Goal: Task Accomplishment & Management: Use online tool/utility

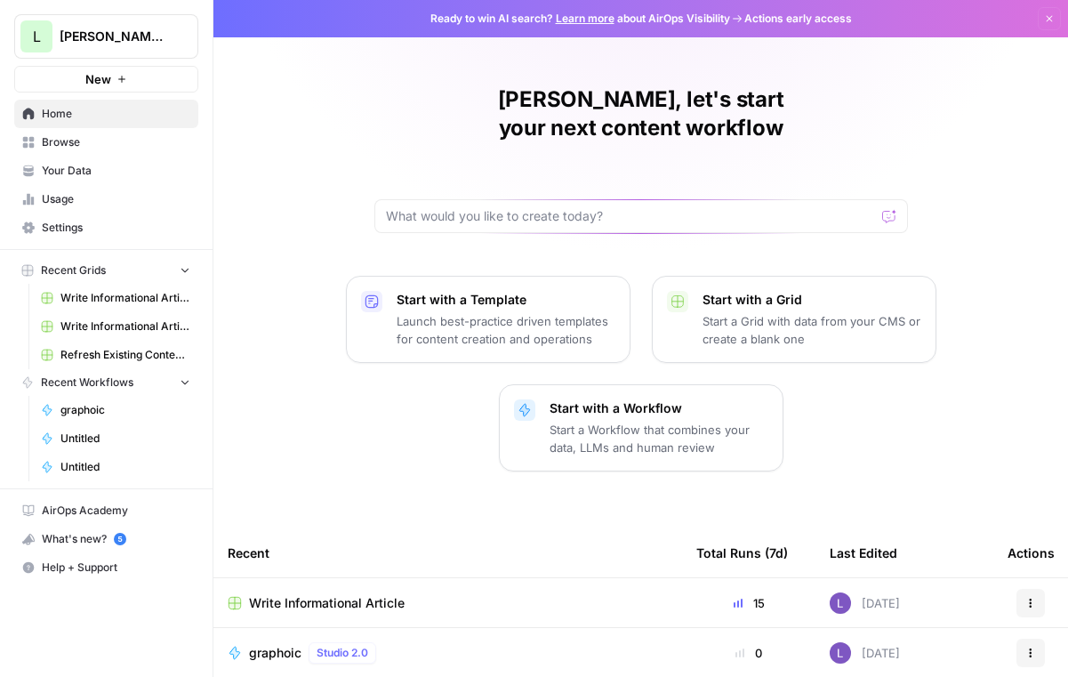
click at [95, 175] on span "Your Data" at bounding box center [116, 171] width 149 height 16
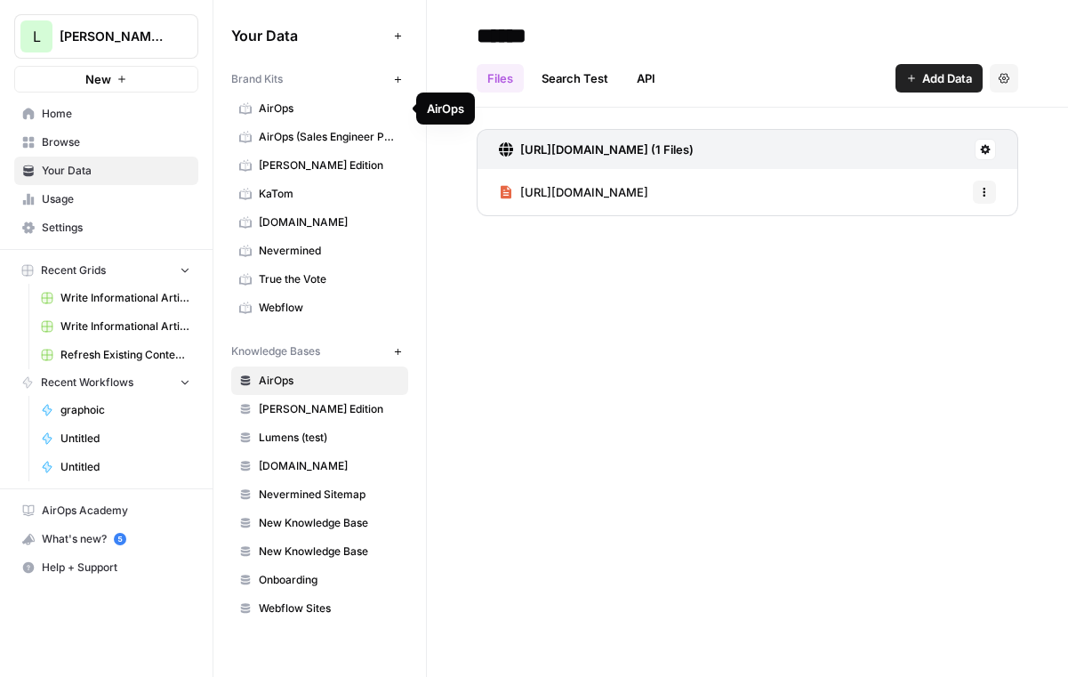
click at [318, 104] on span "AirOps" at bounding box center [329, 108] width 141 height 16
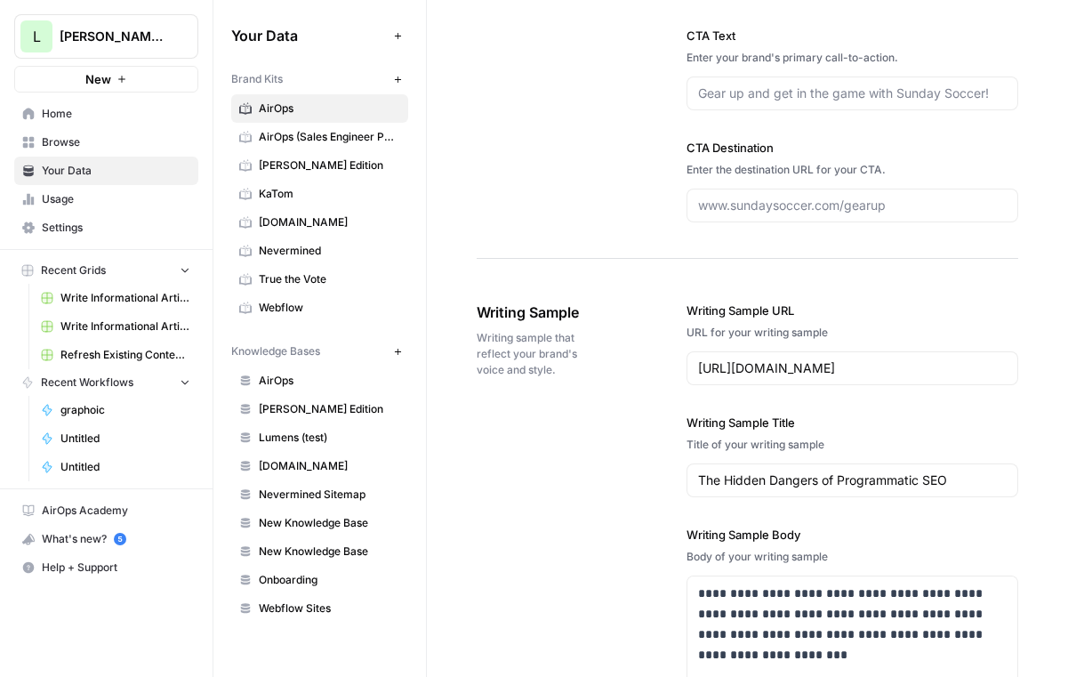
scroll to position [2032, 0]
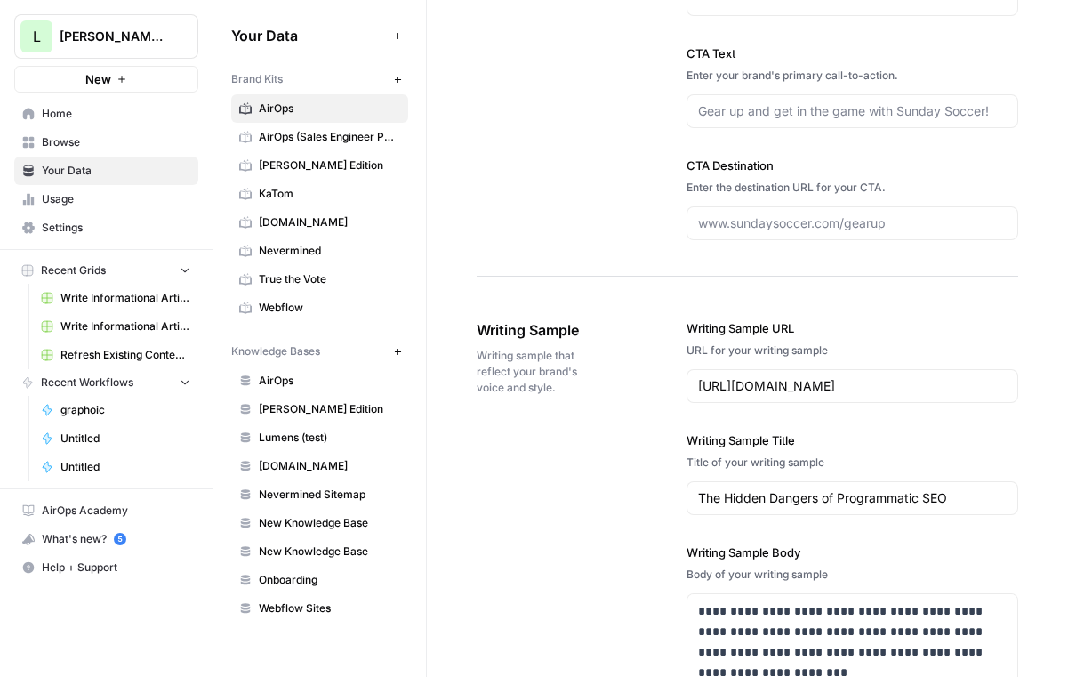
click at [110, 146] on span "Browse" at bounding box center [116, 142] width 149 height 16
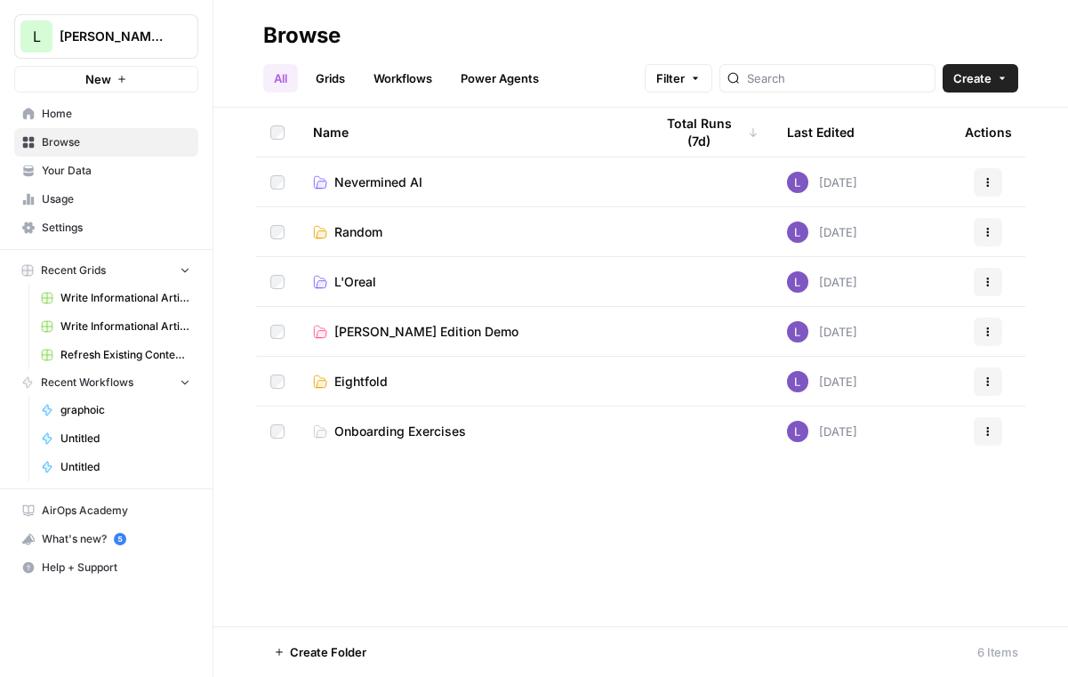
click at [332, 75] on link "Grids" at bounding box center [330, 78] width 51 height 28
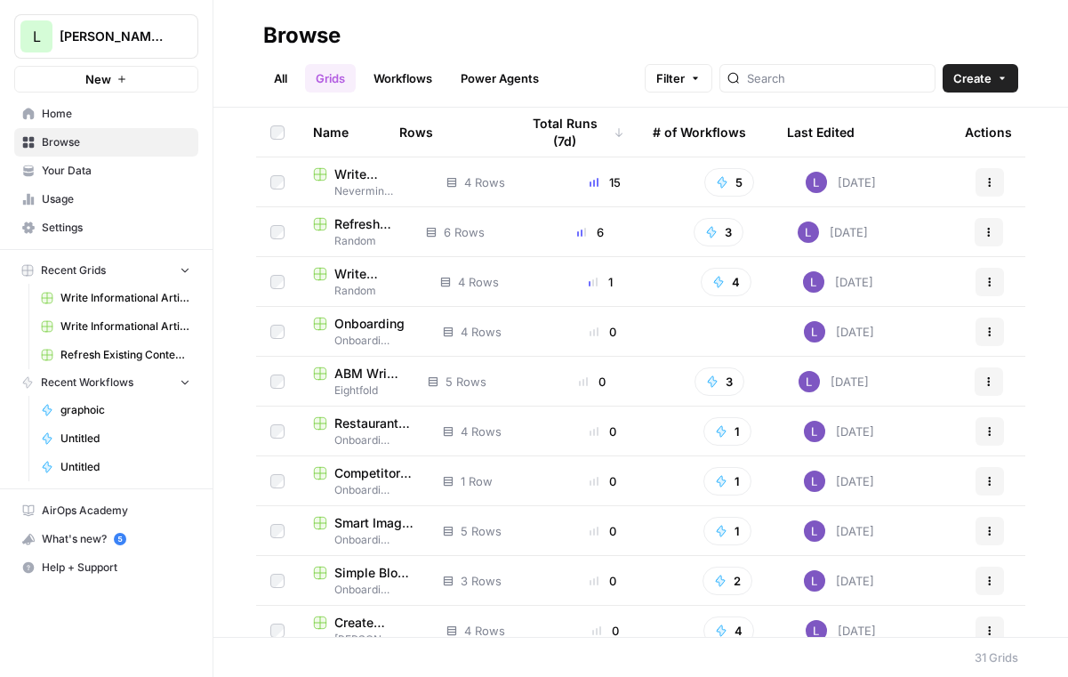
click at [968, 75] on span "Create" at bounding box center [972, 78] width 38 height 18
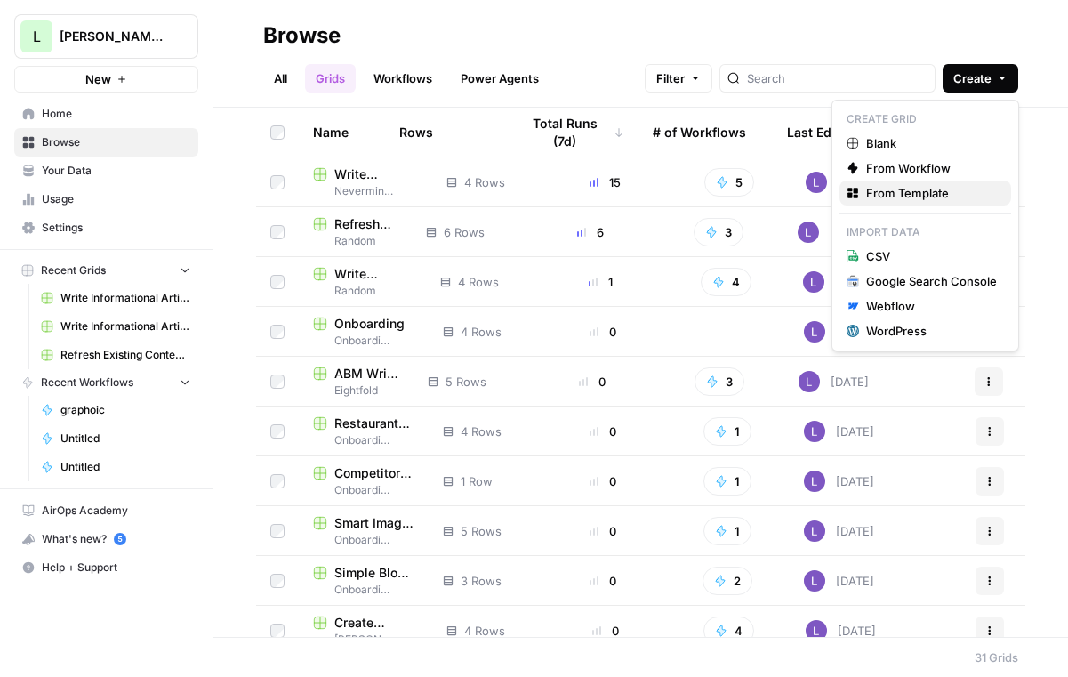
click at [854, 197] on icon "button" at bounding box center [856, 197] width 4 height 4
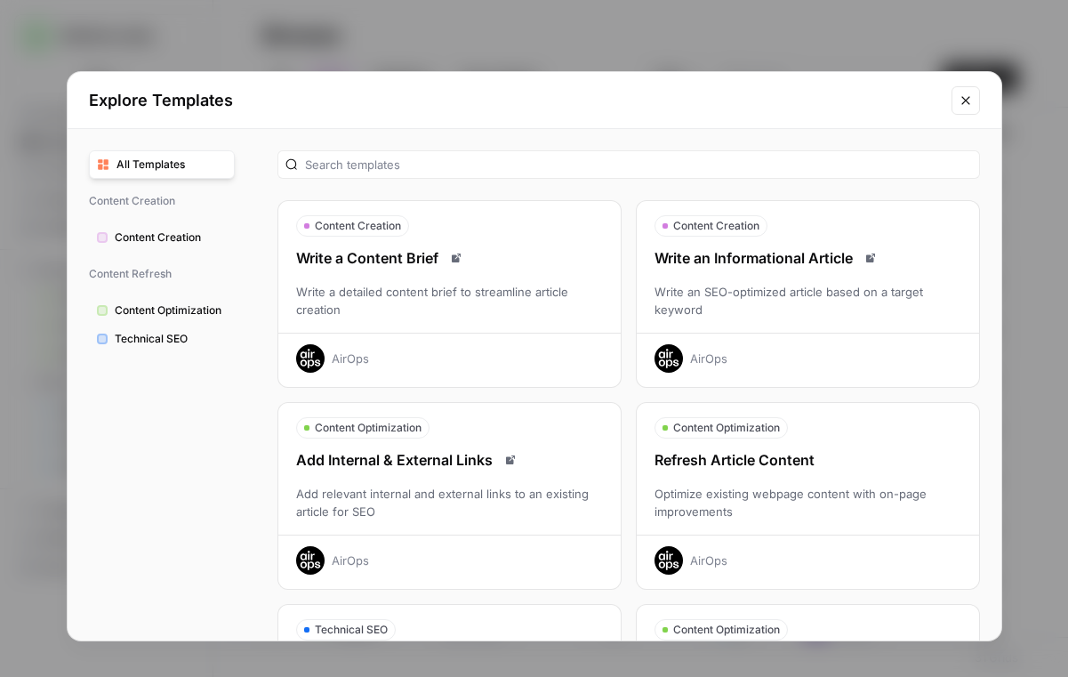
click at [809, 314] on div "Write an SEO-optimized article based on a target keyword" at bounding box center [808, 301] width 342 height 36
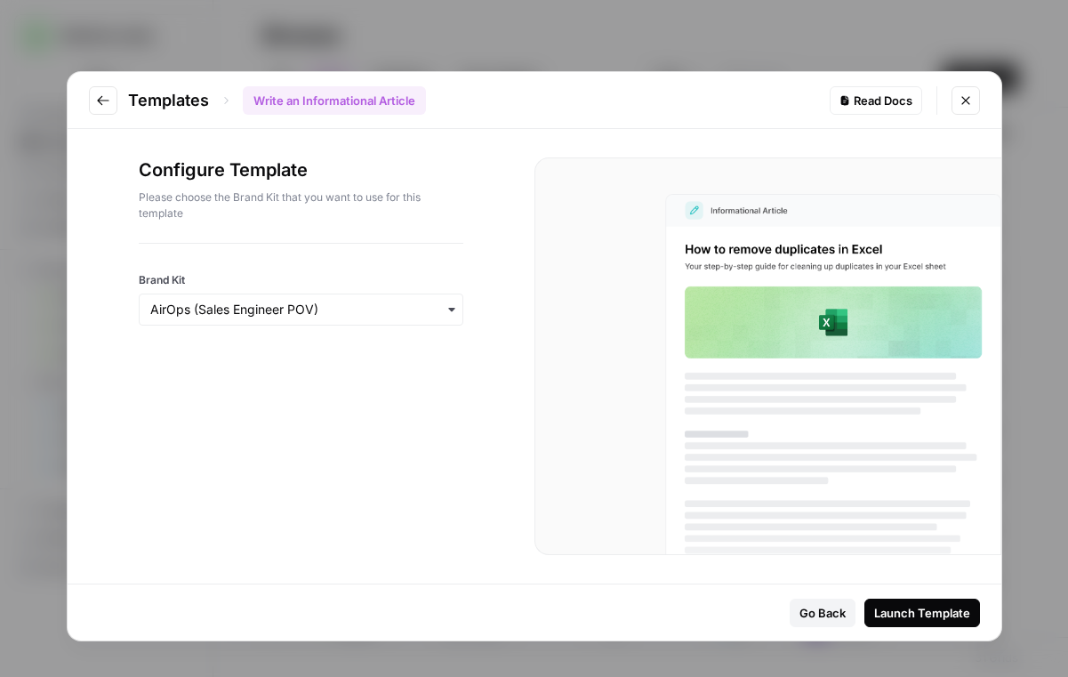
click at [901, 613] on div "Launch Template" at bounding box center [922, 613] width 96 height 18
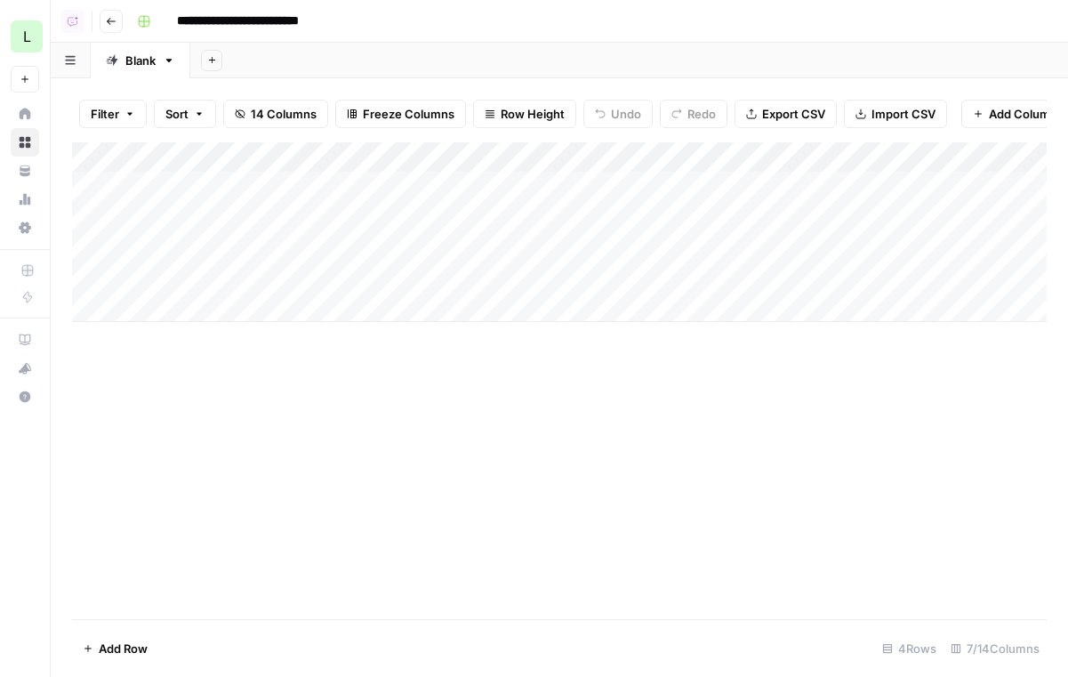
click at [469, 187] on div "Add Column" at bounding box center [559, 232] width 975 height 180
click at [464, 218] on div "Add Column" at bounding box center [559, 232] width 975 height 180
click at [447, 186] on div "Add Column" at bounding box center [559, 232] width 975 height 180
click at [462, 247] on div "Add Column" at bounding box center [559, 232] width 975 height 180
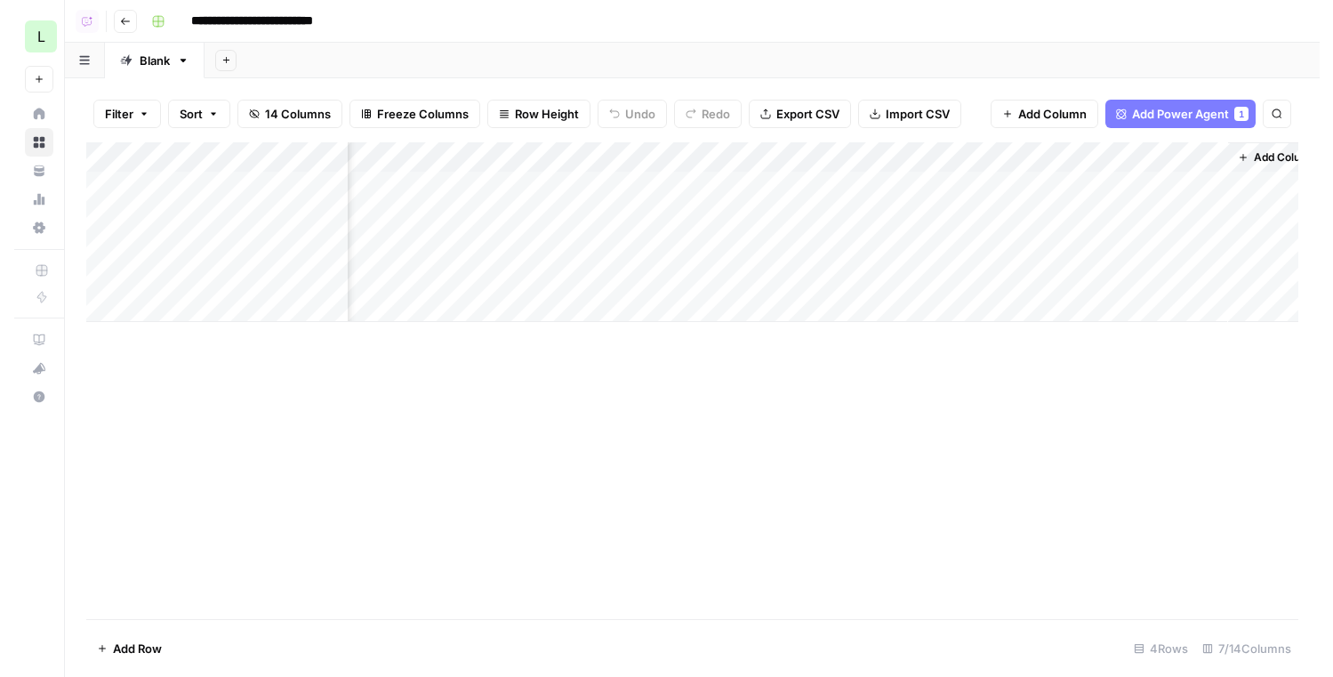
scroll to position [0, 372]
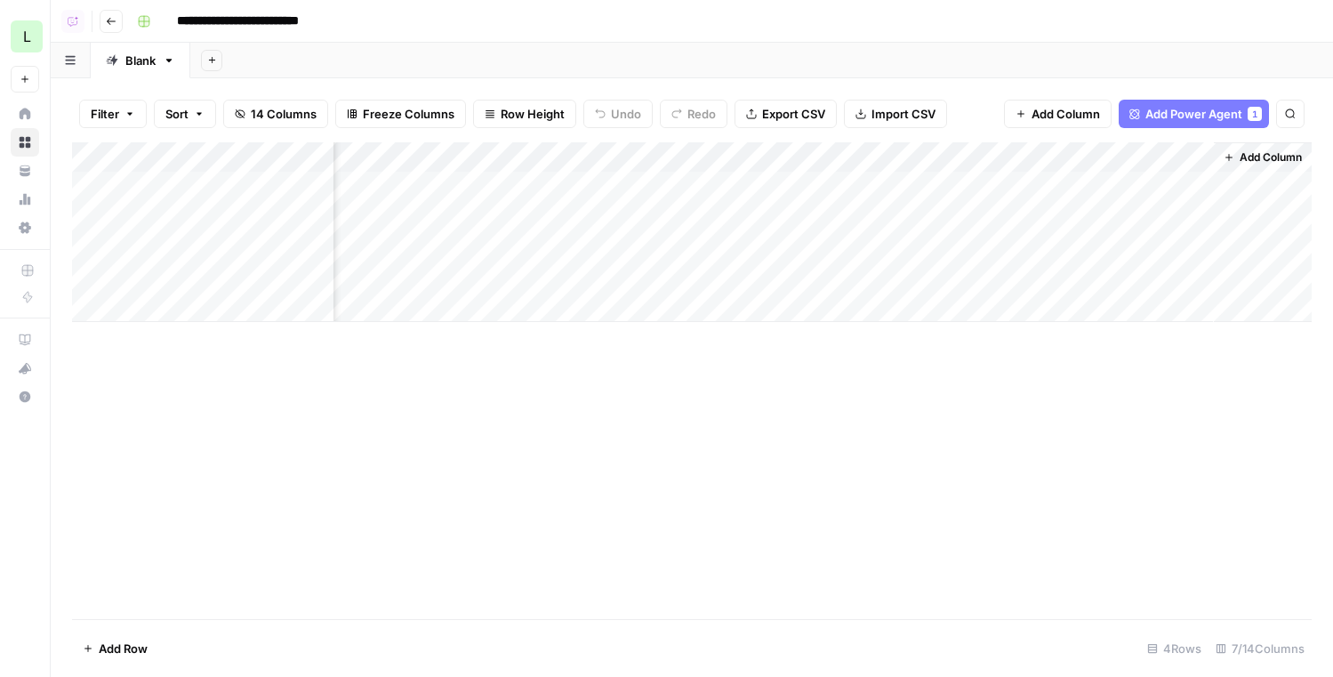
click at [1043, 123] on button "Add Power Agent 1" at bounding box center [1194, 114] width 150 height 28
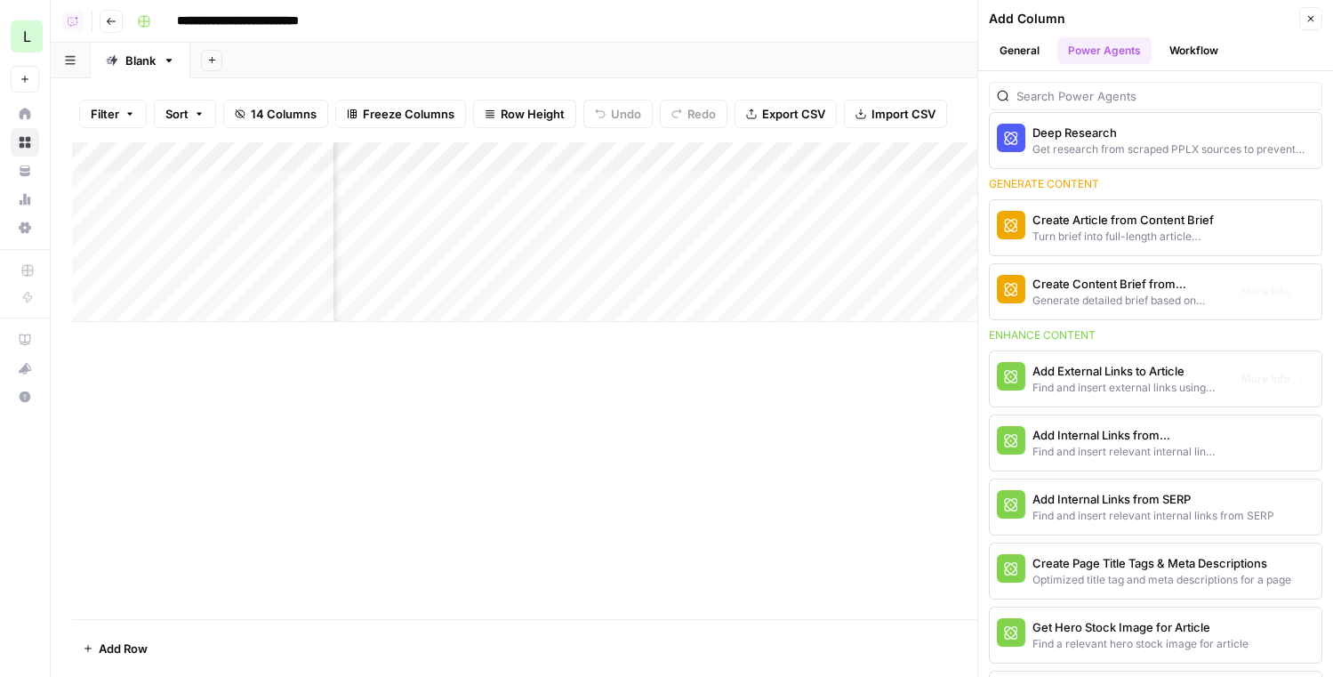
scroll to position [382, 0]
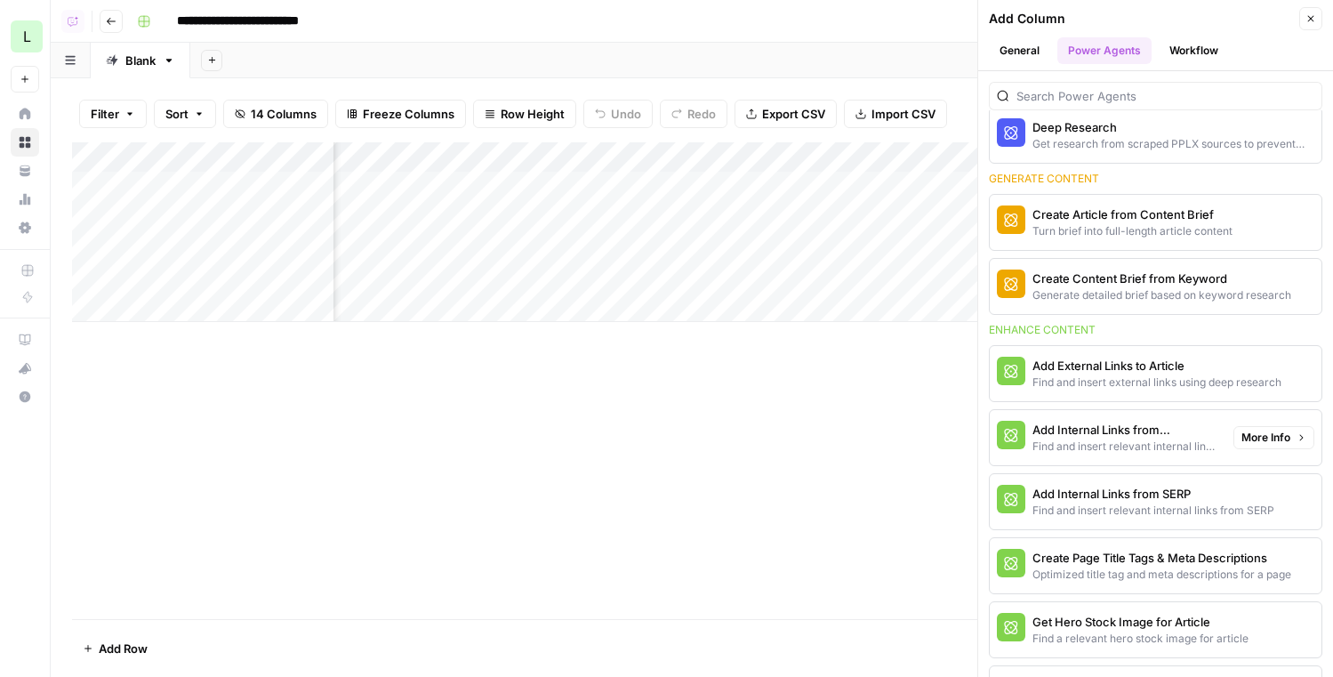
click at [1043, 441] on div "Find and insert relevant internal links from sitemap" at bounding box center [1125, 446] width 187 height 16
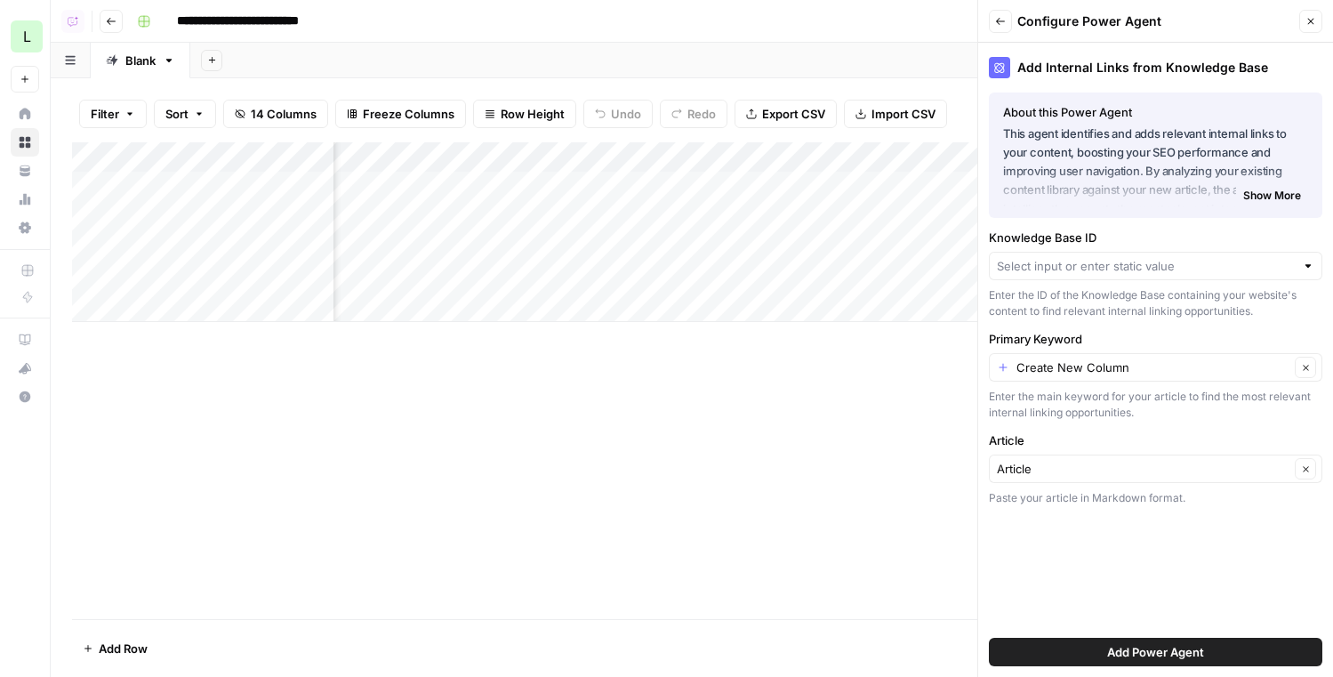
click at [1043, 656] on span "Add Power Agent" at bounding box center [1155, 652] width 97 height 18
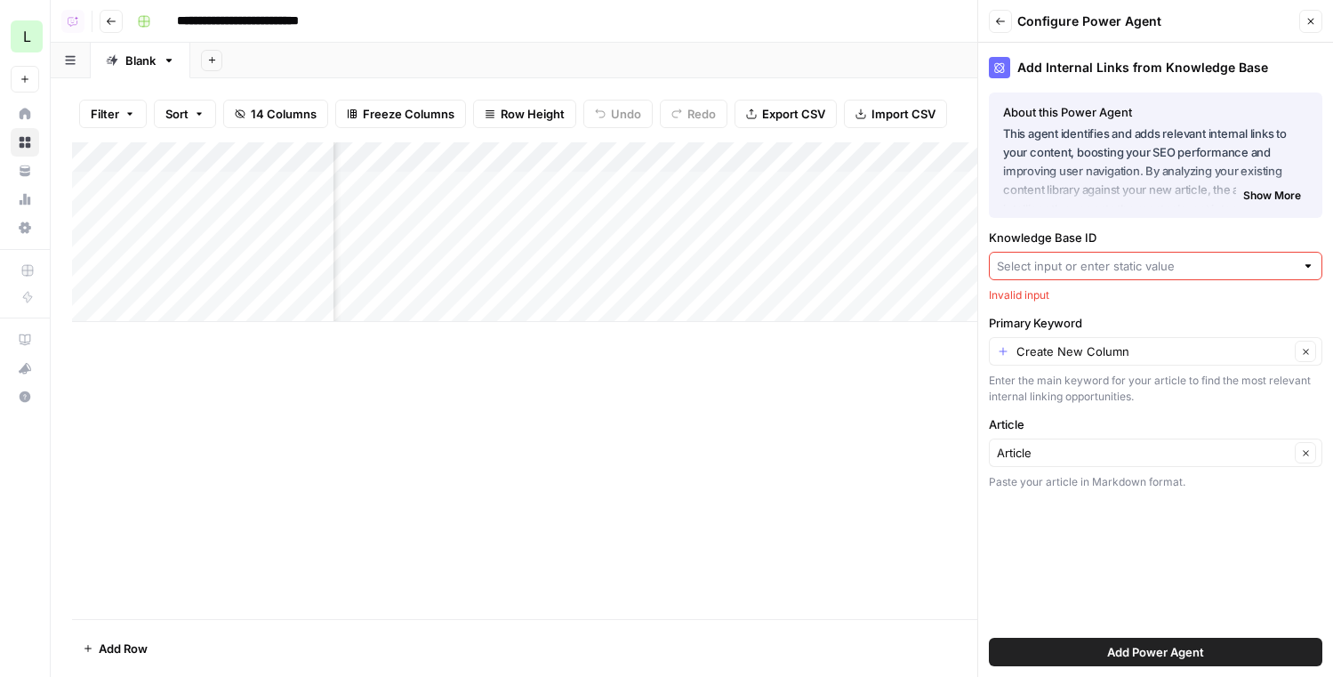
click at [1043, 276] on div at bounding box center [1155, 266] width 333 height 28
click at [1043, 624] on div "Add Internal Links from Knowledge Base About this Power Agent This agent identi…" at bounding box center [1155, 360] width 355 height 634
click at [1000, 23] on icon "button" at bounding box center [1000, 21] width 11 height 11
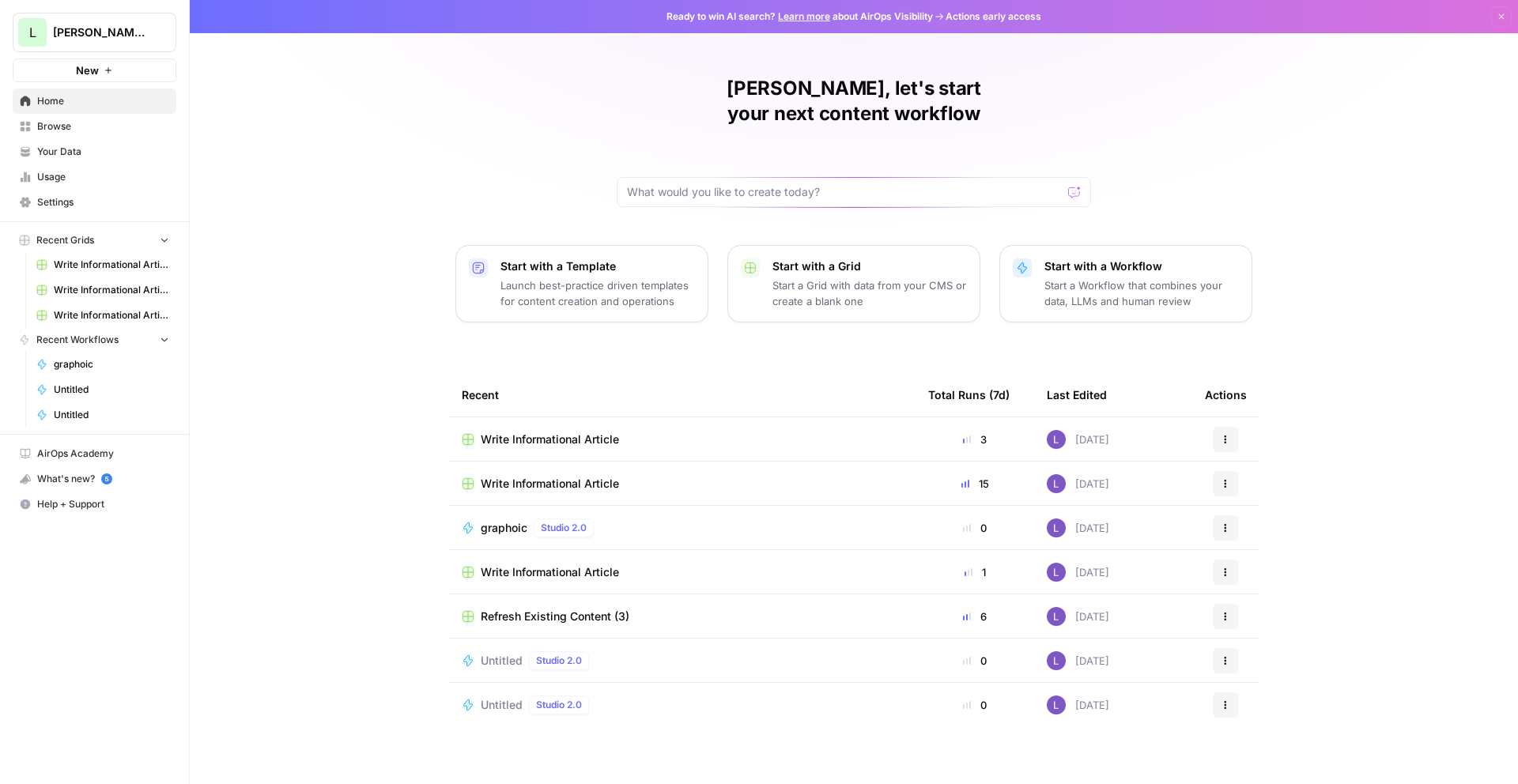
click at [121, 21] on button "L Lily's AirCraft" at bounding box center [94, 32] width 164 height 39
type input "amm"
click at [81, 118] on span "Ammo" at bounding box center [152, 118] width 209 height 16
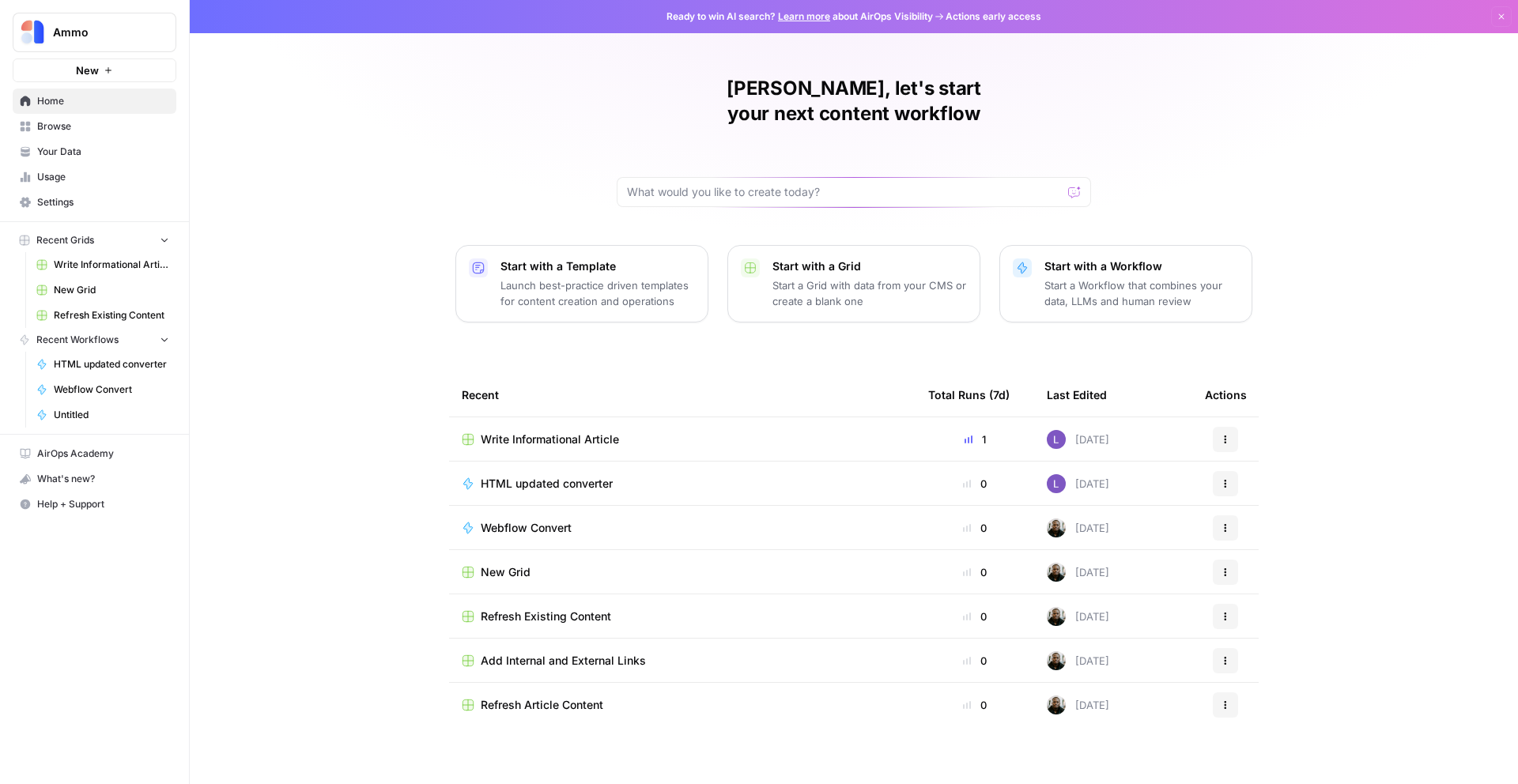
click at [516, 432] on span "Write Informational Article" at bounding box center [550, 440] width 139 height 16
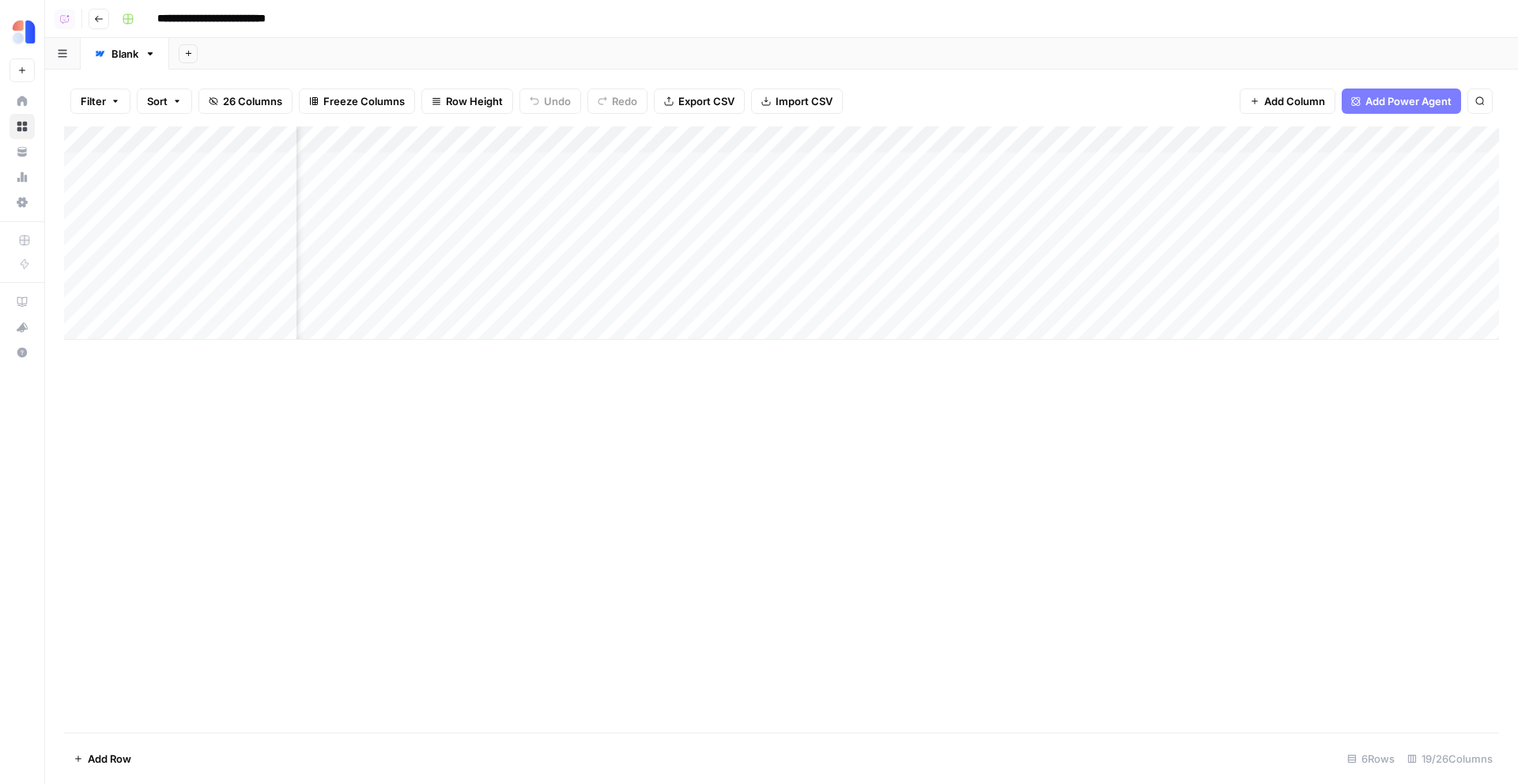
scroll to position [0, 360]
click at [1436, 100] on span "Add Power Agent" at bounding box center [1409, 101] width 86 height 16
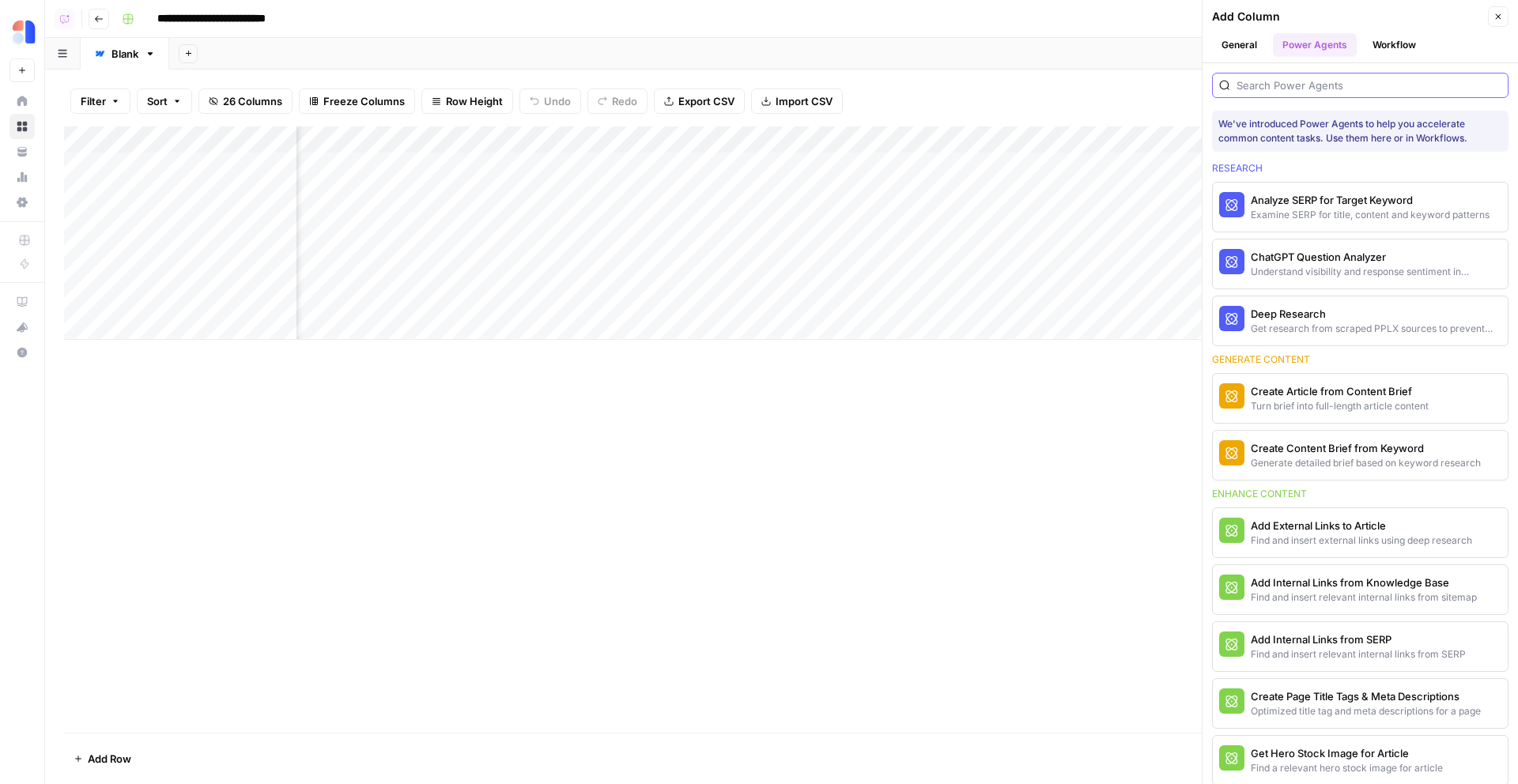
click at [1381, 80] on input "search" at bounding box center [1369, 85] width 265 height 16
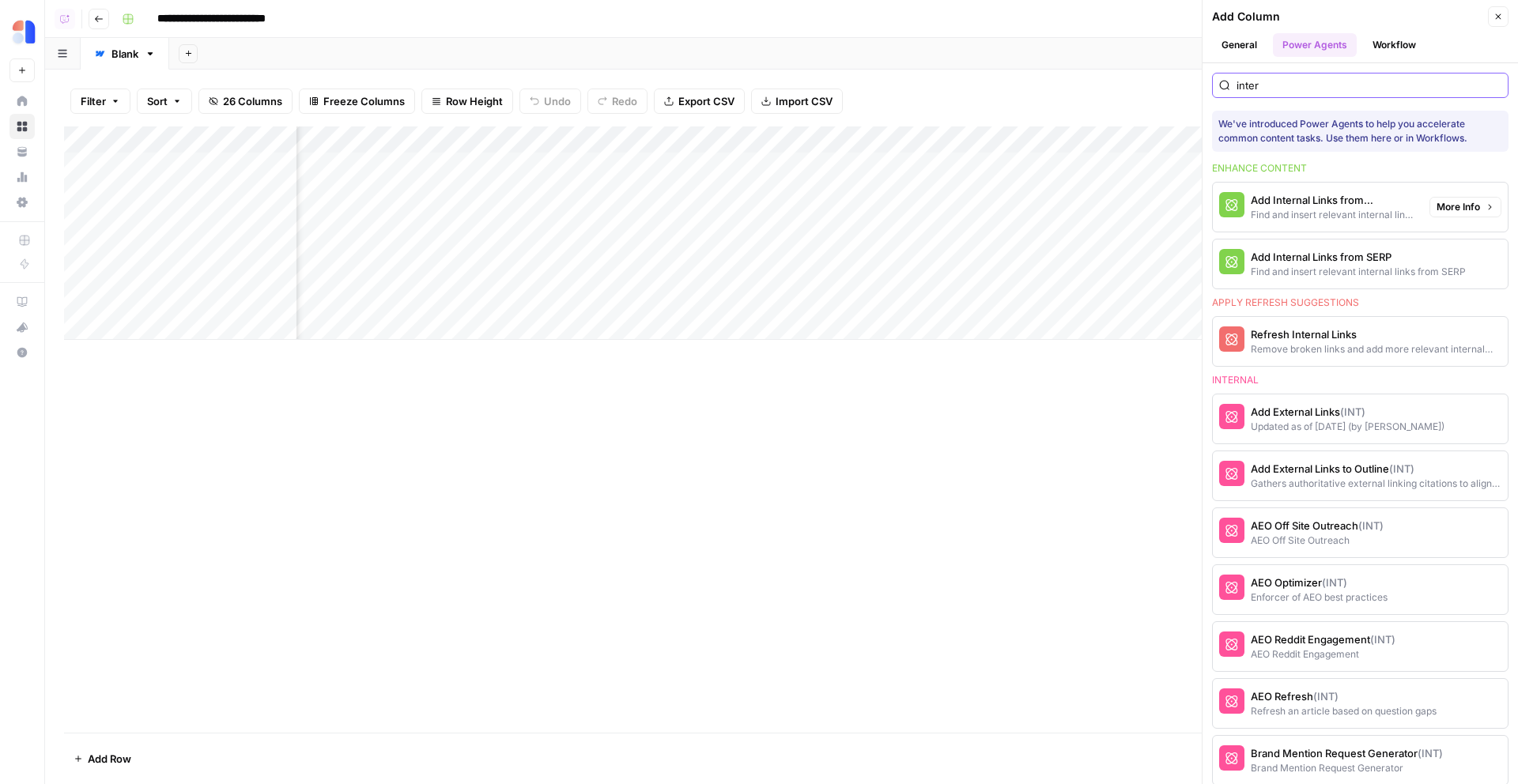
type input "inter"
click at [1472, 204] on span "More Info" at bounding box center [1458, 207] width 44 height 14
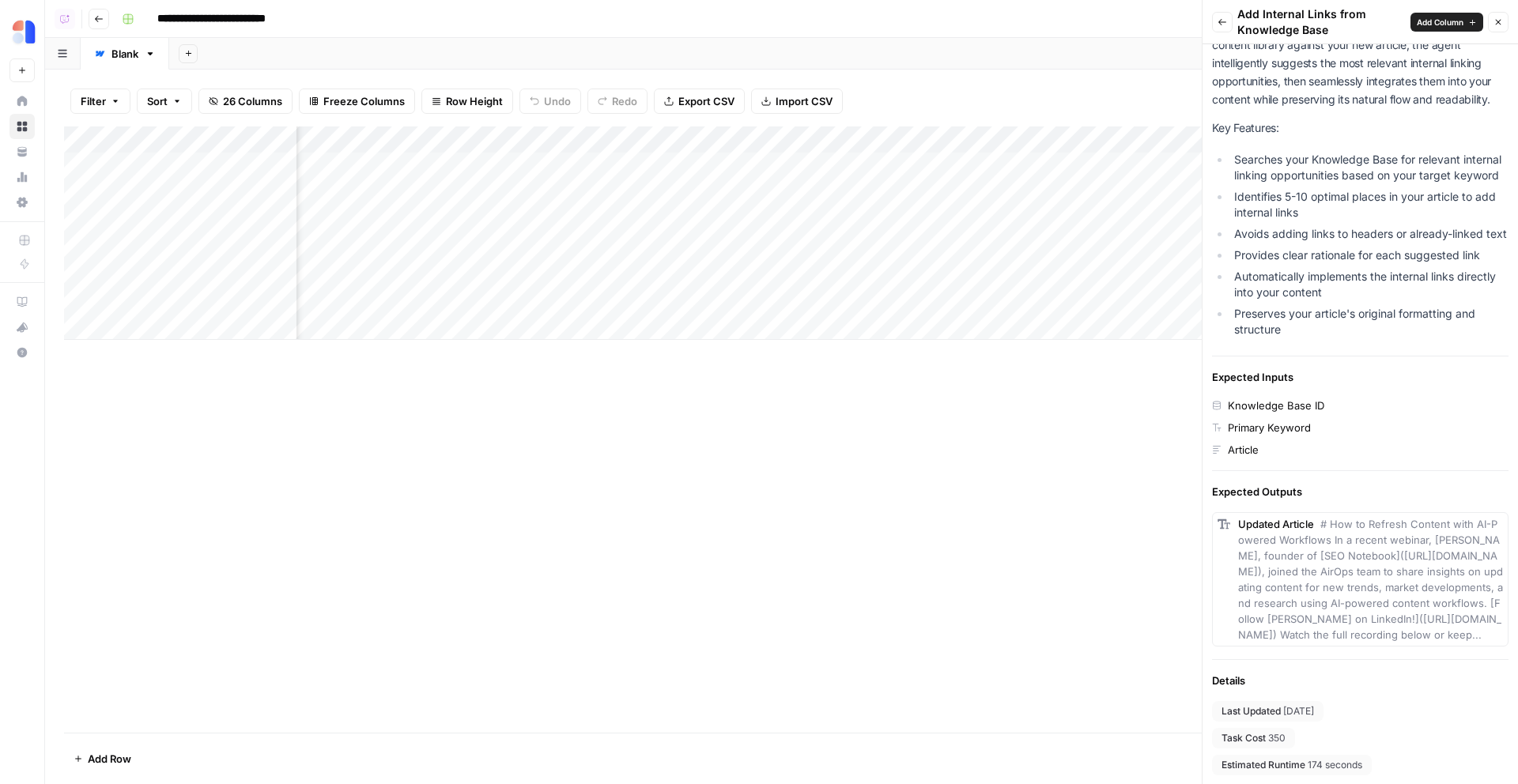
scroll to position [0, 994]
click at [1233, 20] on div "Back Add Internal Links from Knowledge Base Add Column Close" at bounding box center [1360, 22] width 296 height 32
click at [1233, 26] on div "Back Add Internal Links from Knowledge Base Add Column Close" at bounding box center [1360, 22] width 296 height 32
click at [1228, 25] on button "Back" at bounding box center [1222, 21] width 20 height 20
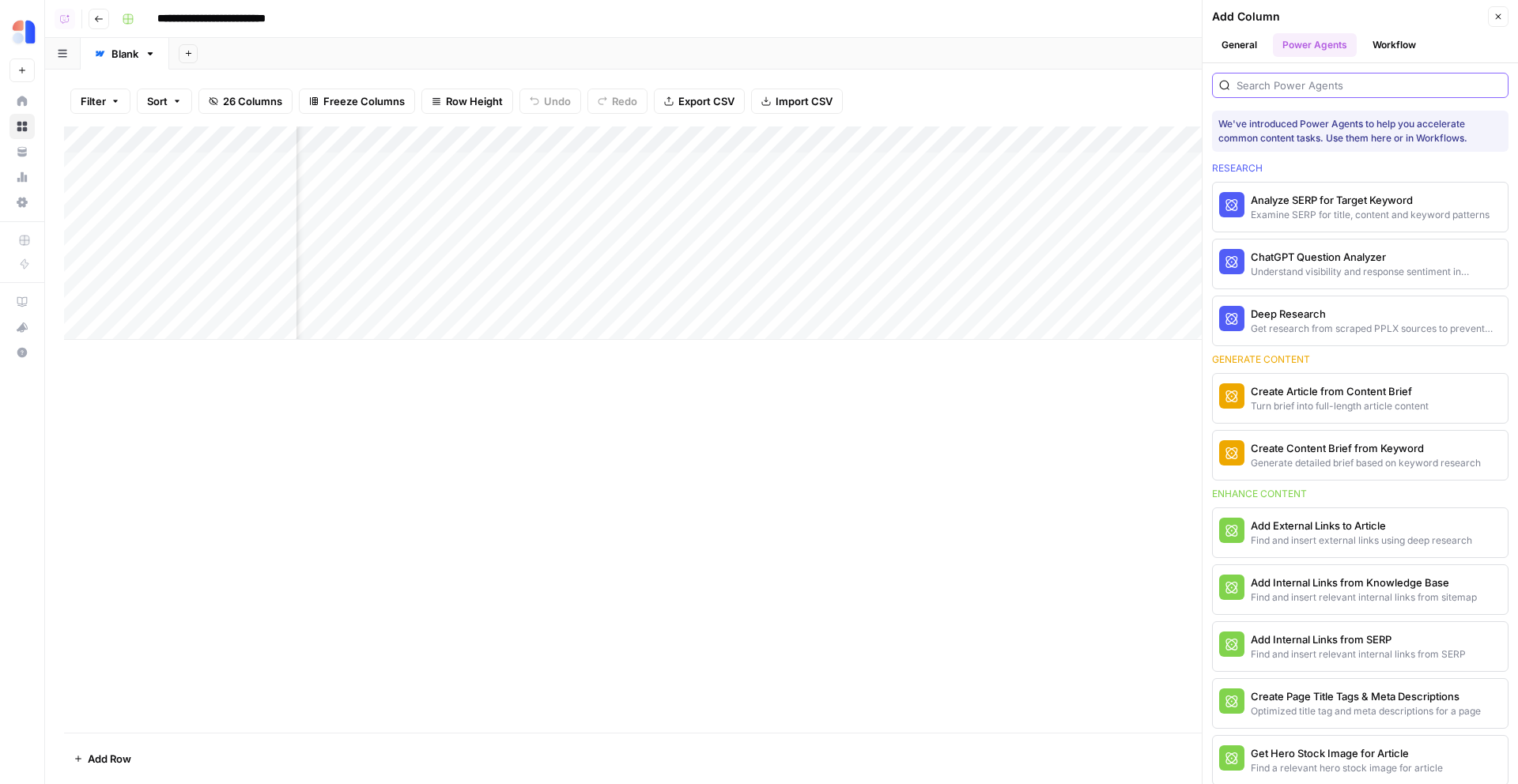
click at [1322, 80] on input "search" at bounding box center [1369, 85] width 265 height 16
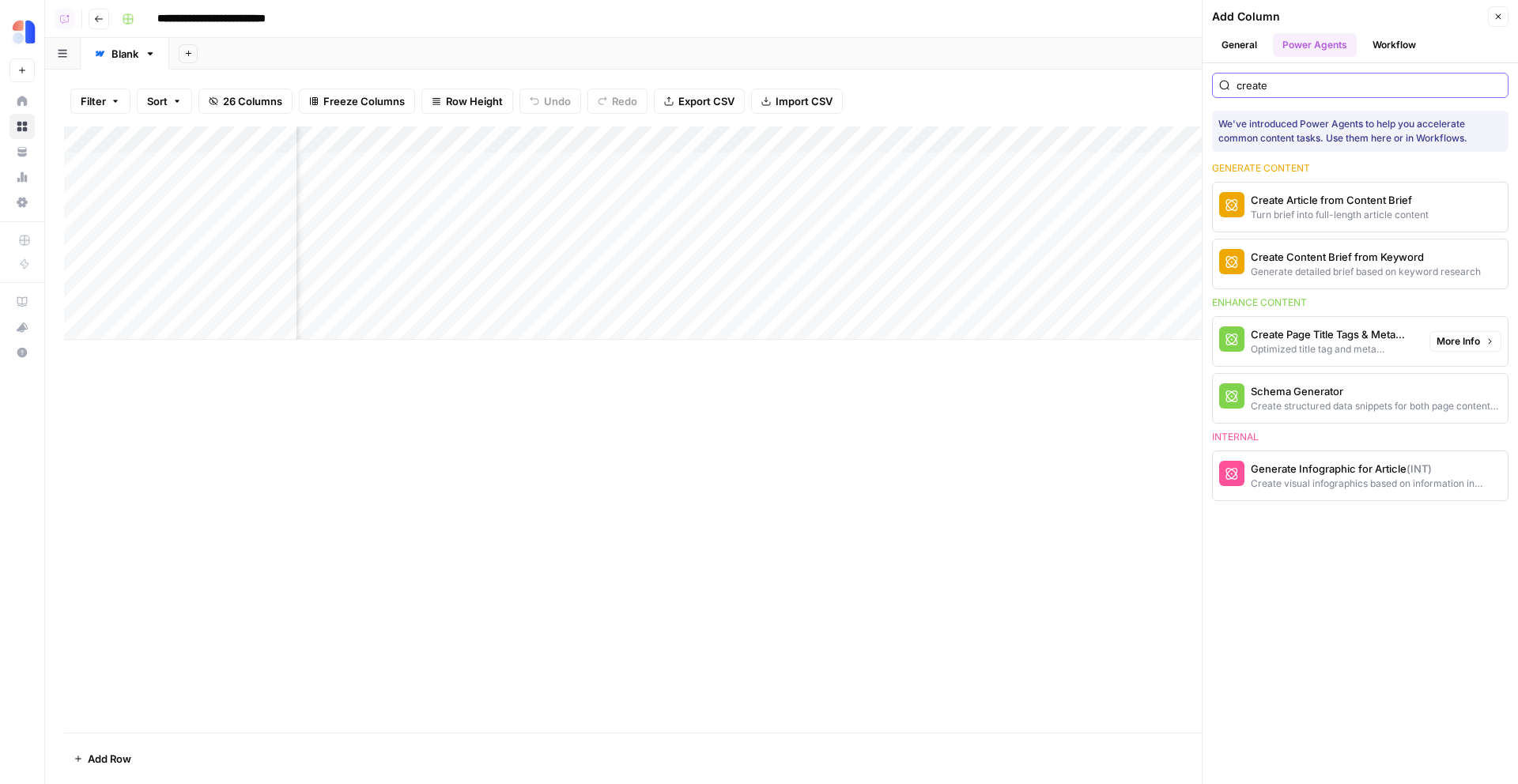
type input "create"
click at [1446, 348] on button "More Info" at bounding box center [1466, 341] width 72 height 20
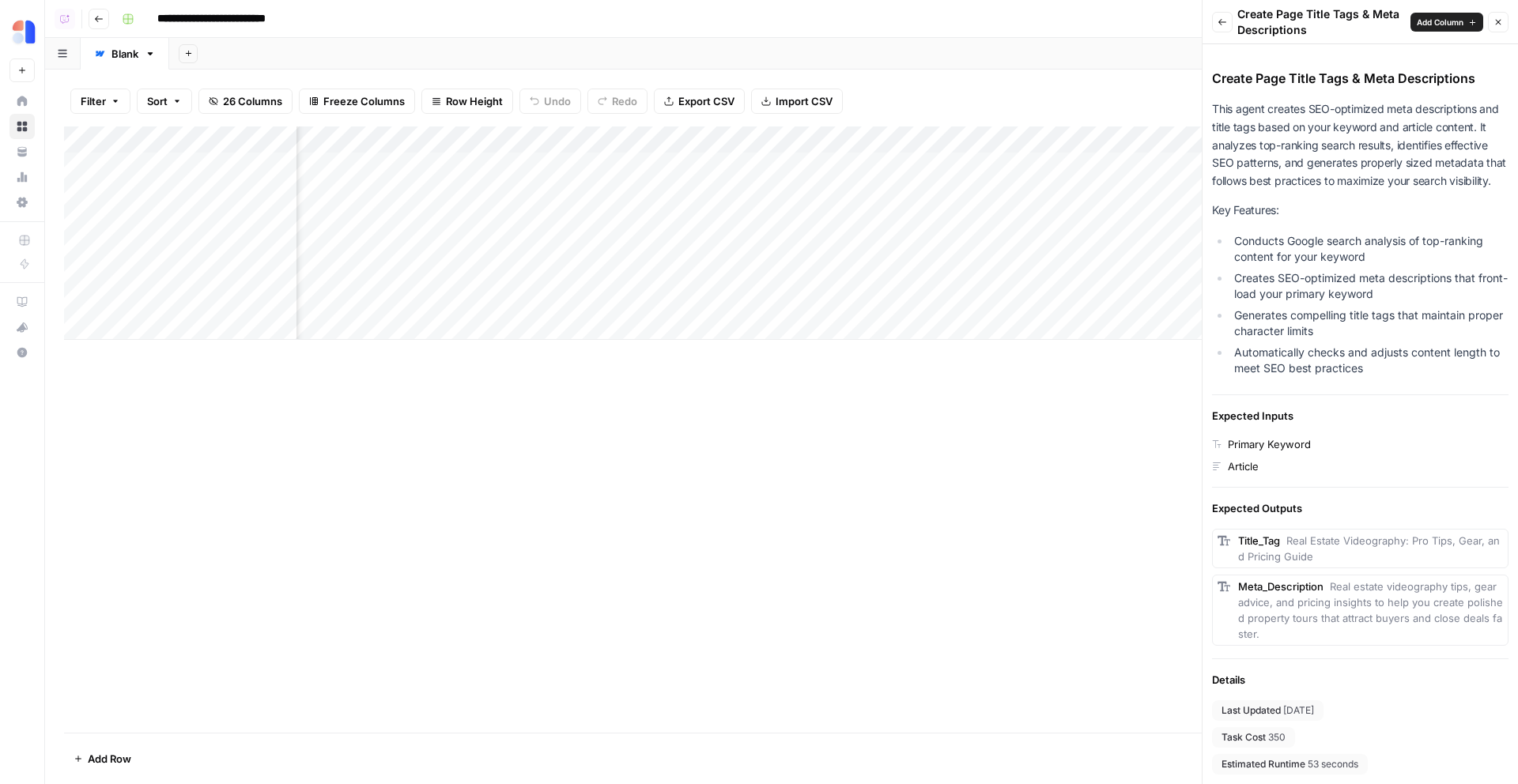
scroll to position [0, 1706]
click at [828, 65] on div "Add Sheet" at bounding box center [843, 54] width 1349 height 32
click at [665, 194] on div "Add Column" at bounding box center [782, 233] width 1435 height 213
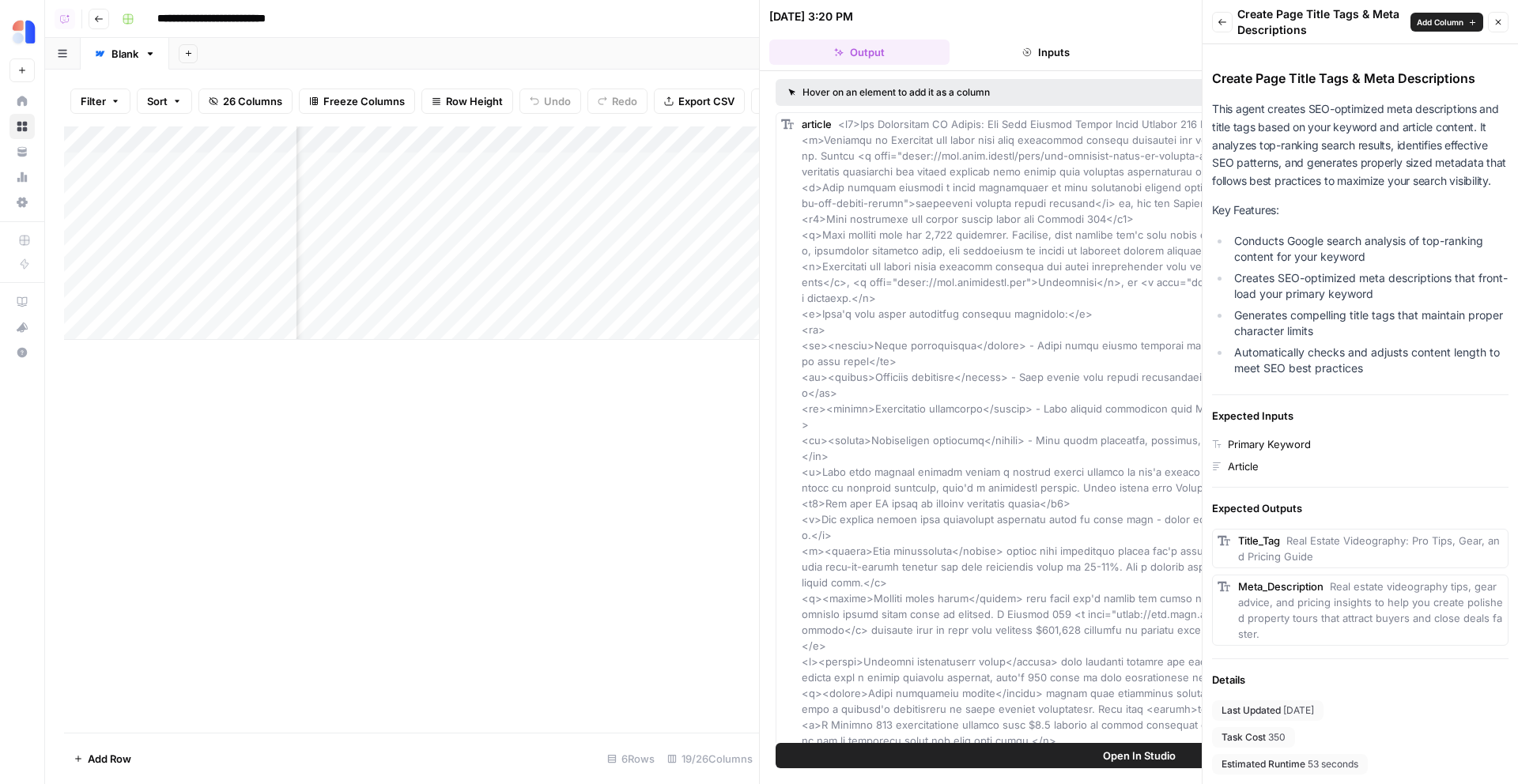
click at [1060, 57] on button "Inputs" at bounding box center [1046, 52] width 181 height 25
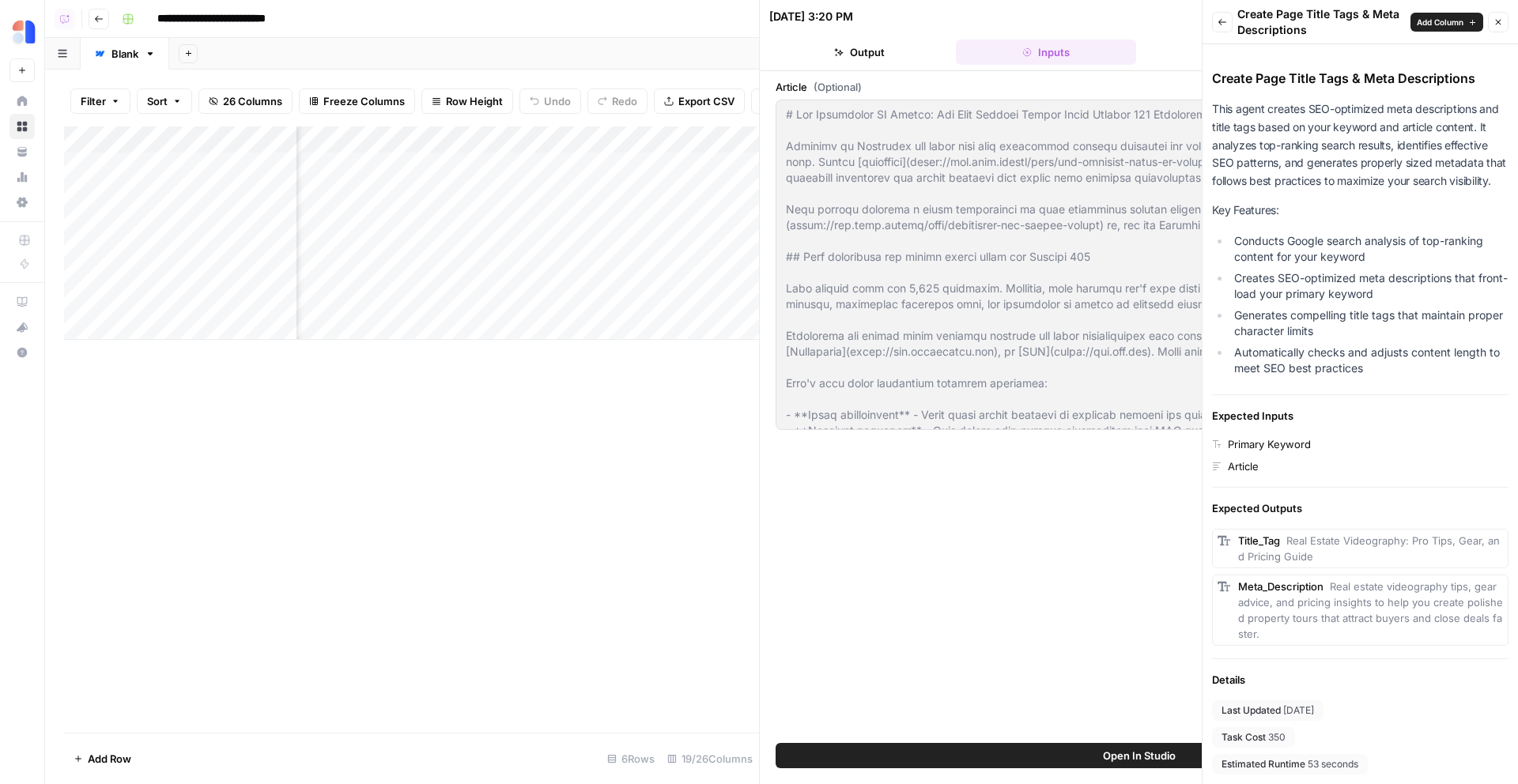
click at [1500, 23] on icon "button" at bounding box center [1498, 22] width 10 height 10
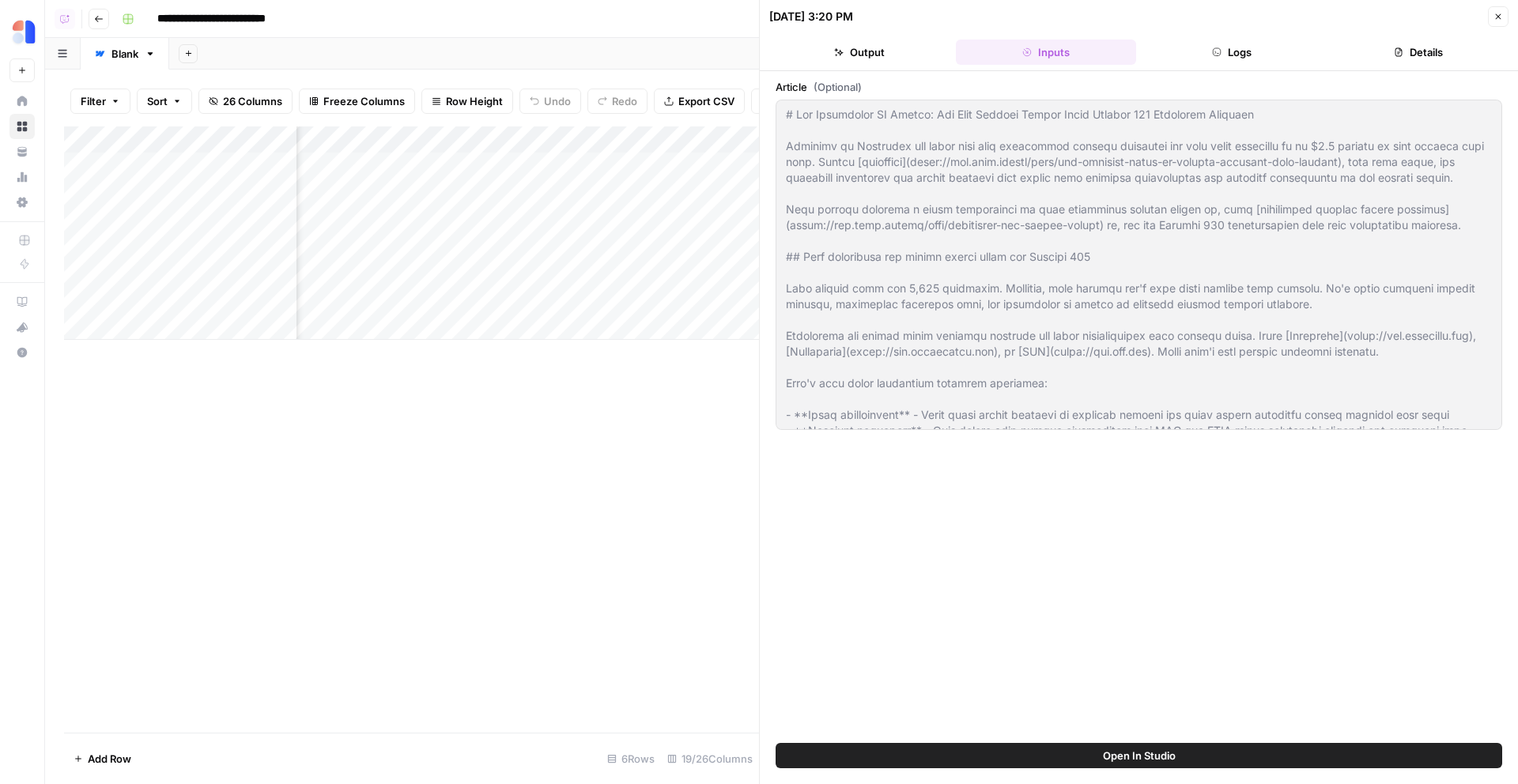
click at [1393, 53] on button "Details" at bounding box center [1418, 52] width 181 height 25
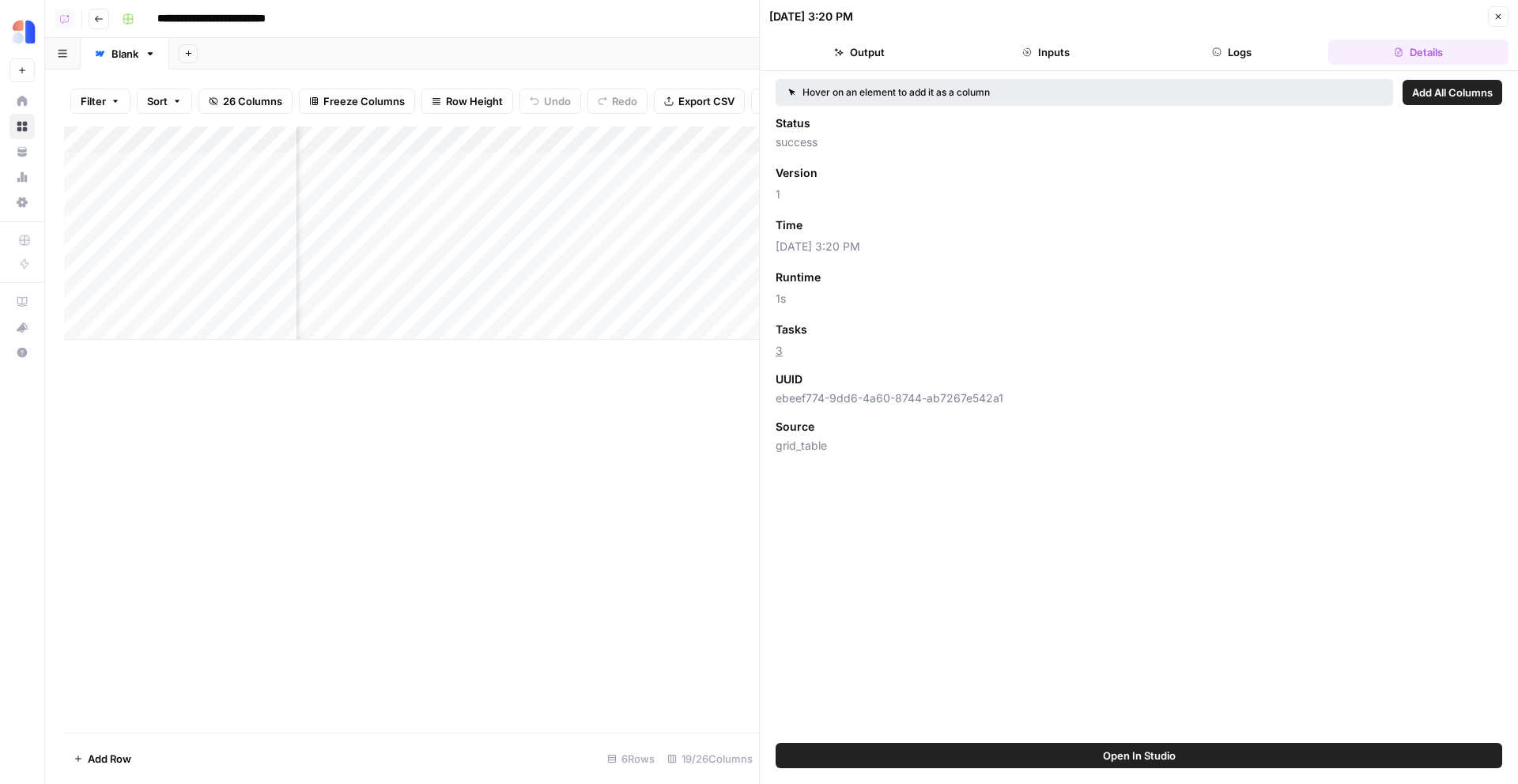
click at [1291, 53] on button "Logs" at bounding box center [1233, 52] width 181 height 25
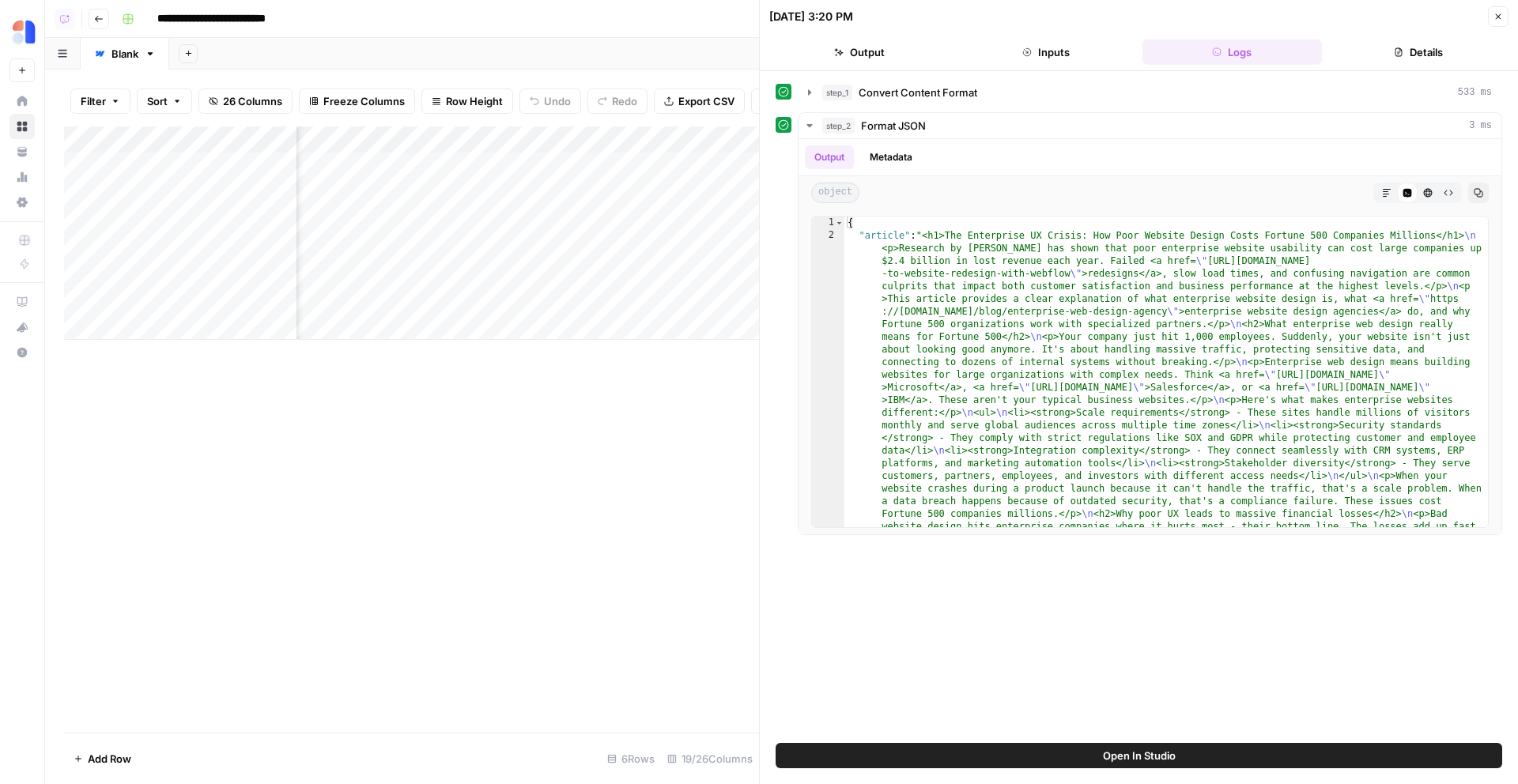
click at [1391, 60] on button "Details" at bounding box center [1418, 52] width 181 height 25
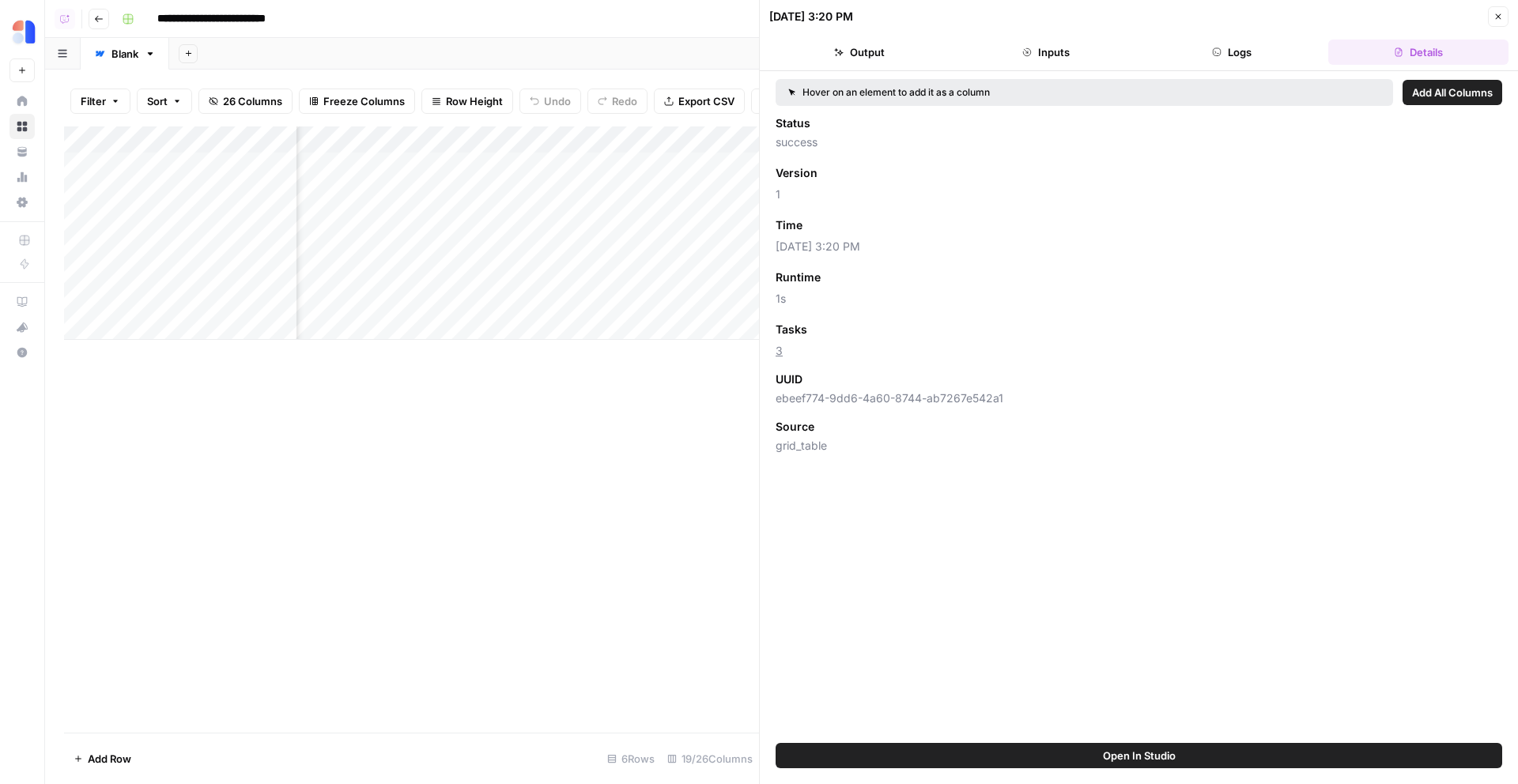
scroll to position [0, 2014]
click at [639, 194] on div "Add Column" at bounding box center [412, 233] width 695 height 213
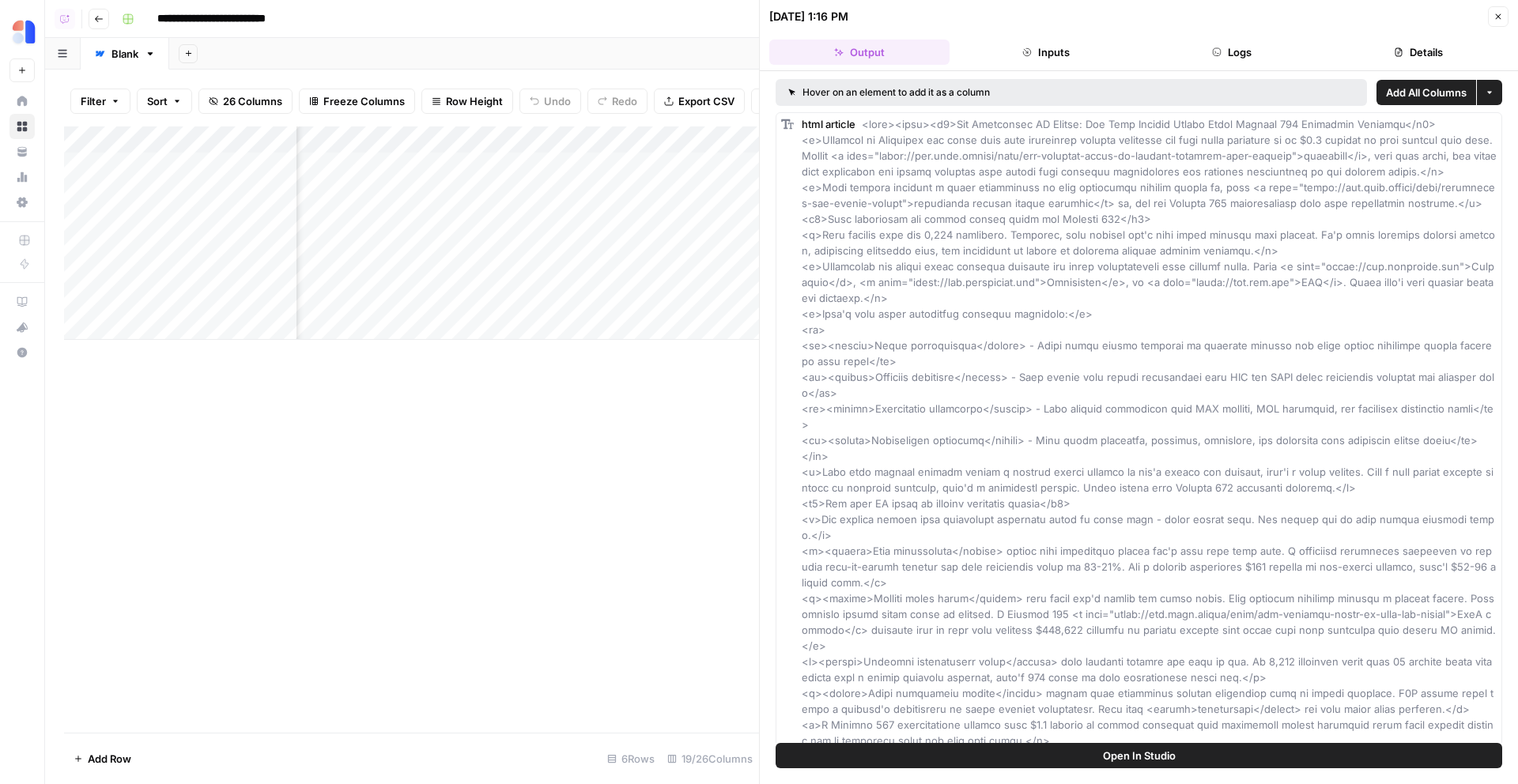
click at [1414, 55] on button "Details" at bounding box center [1418, 52] width 181 height 25
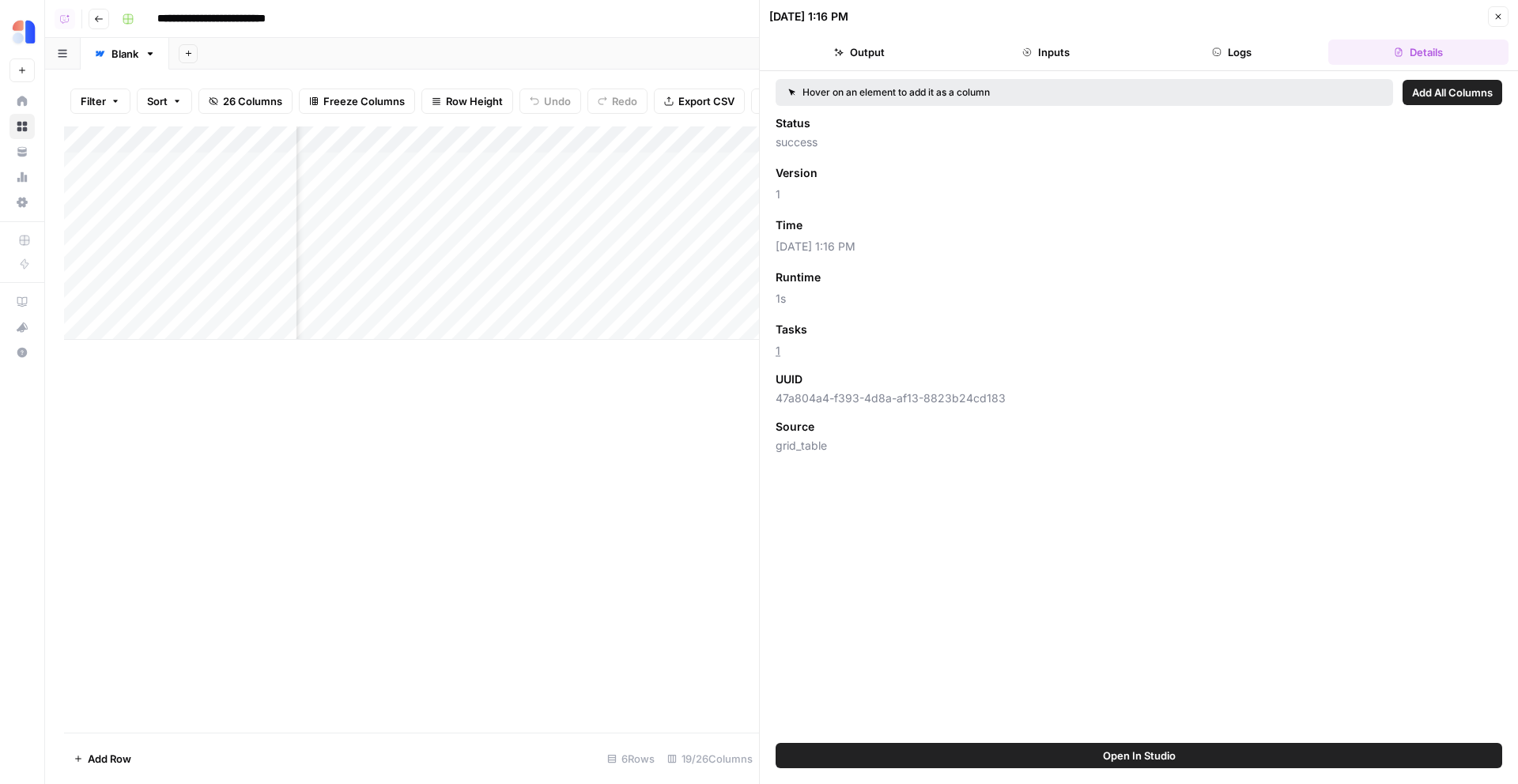
click at [106, 18] on button "Go back" at bounding box center [99, 19] width 20 height 20
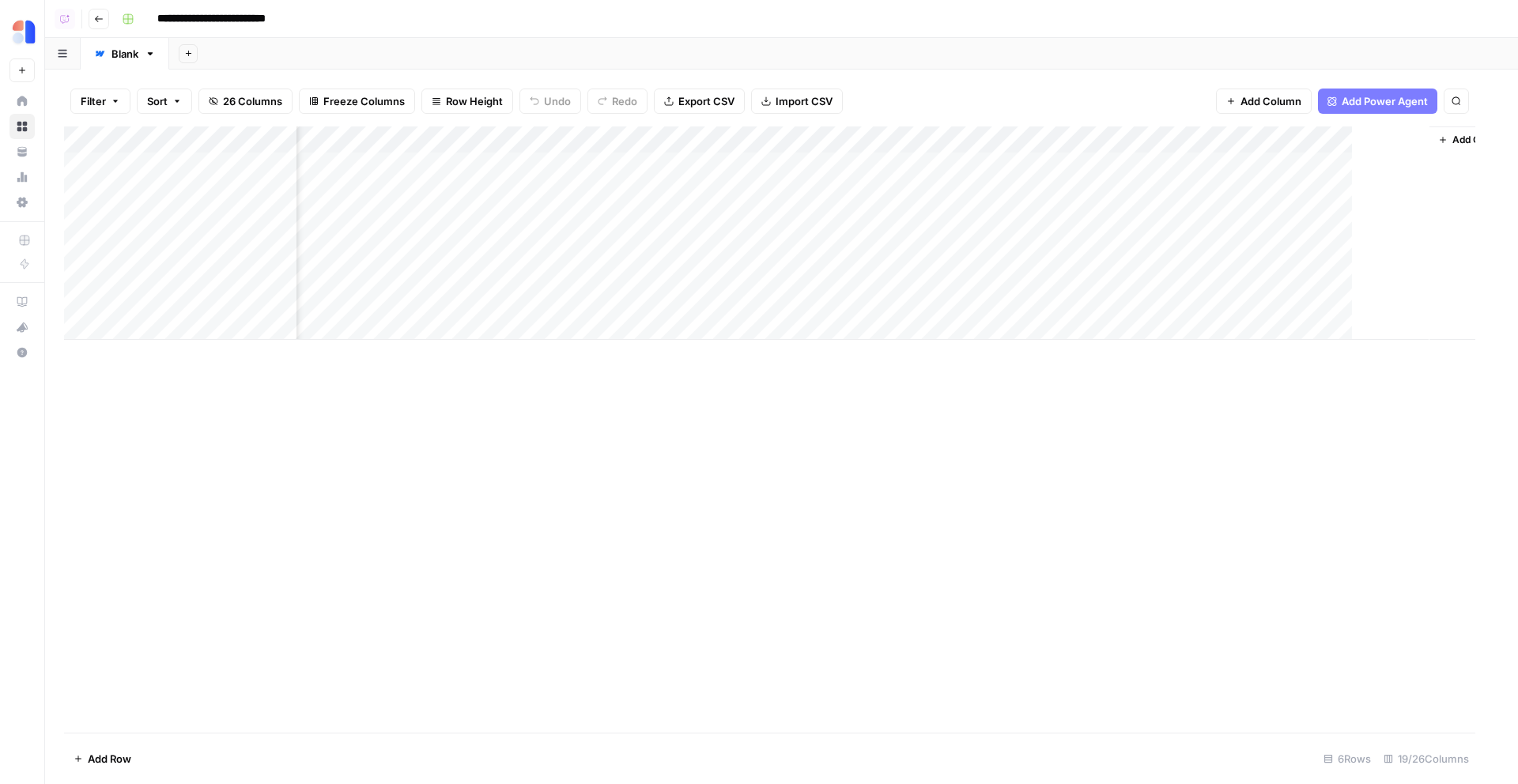
scroll to position [0, 1684]
click at [112, 16] on header "**********" at bounding box center [782, 19] width 1474 height 38
click at [101, 20] on icon "button" at bounding box center [99, 19] width 10 height 10
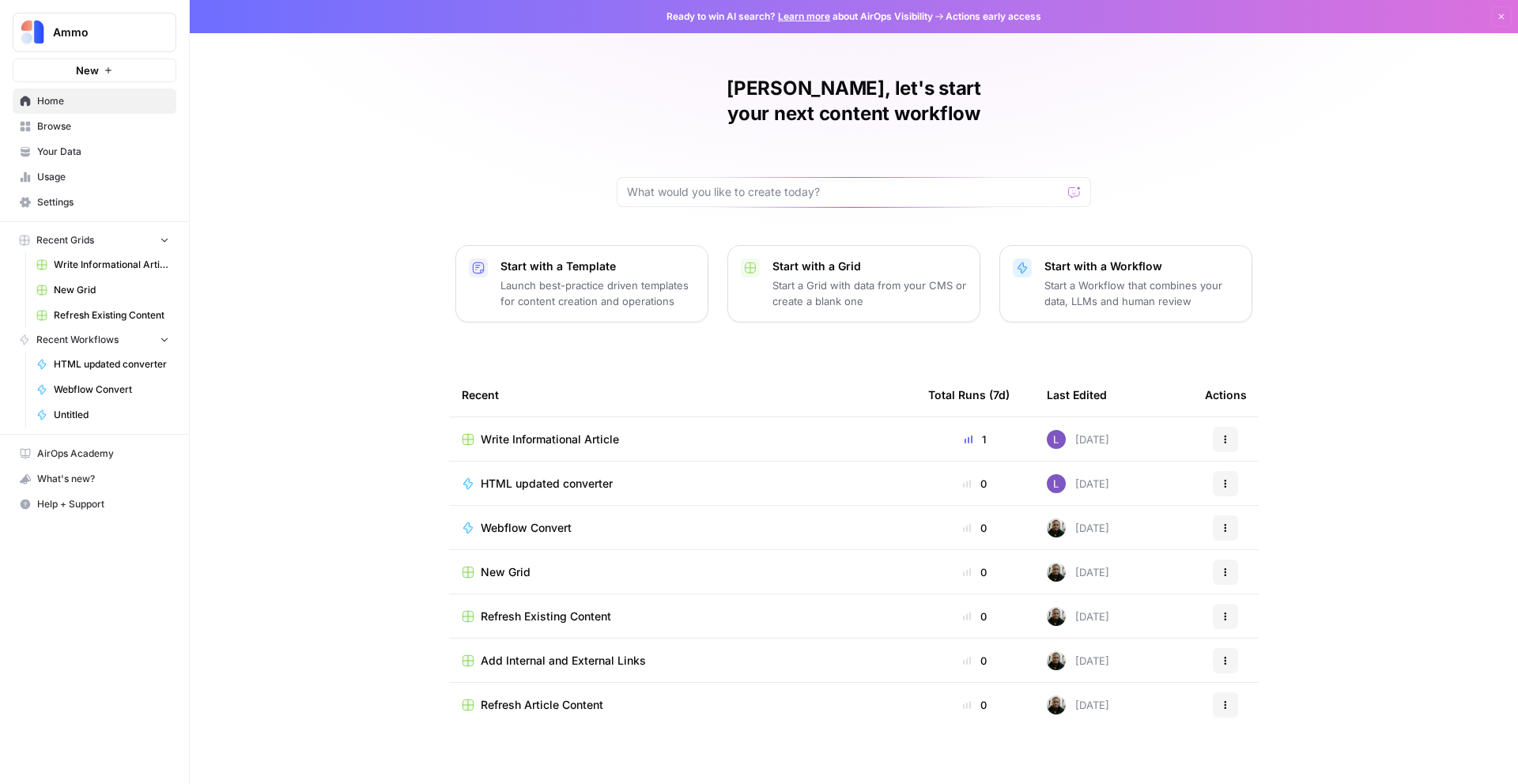
click at [521, 432] on span "Write Informational Article" at bounding box center [550, 440] width 139 height 16
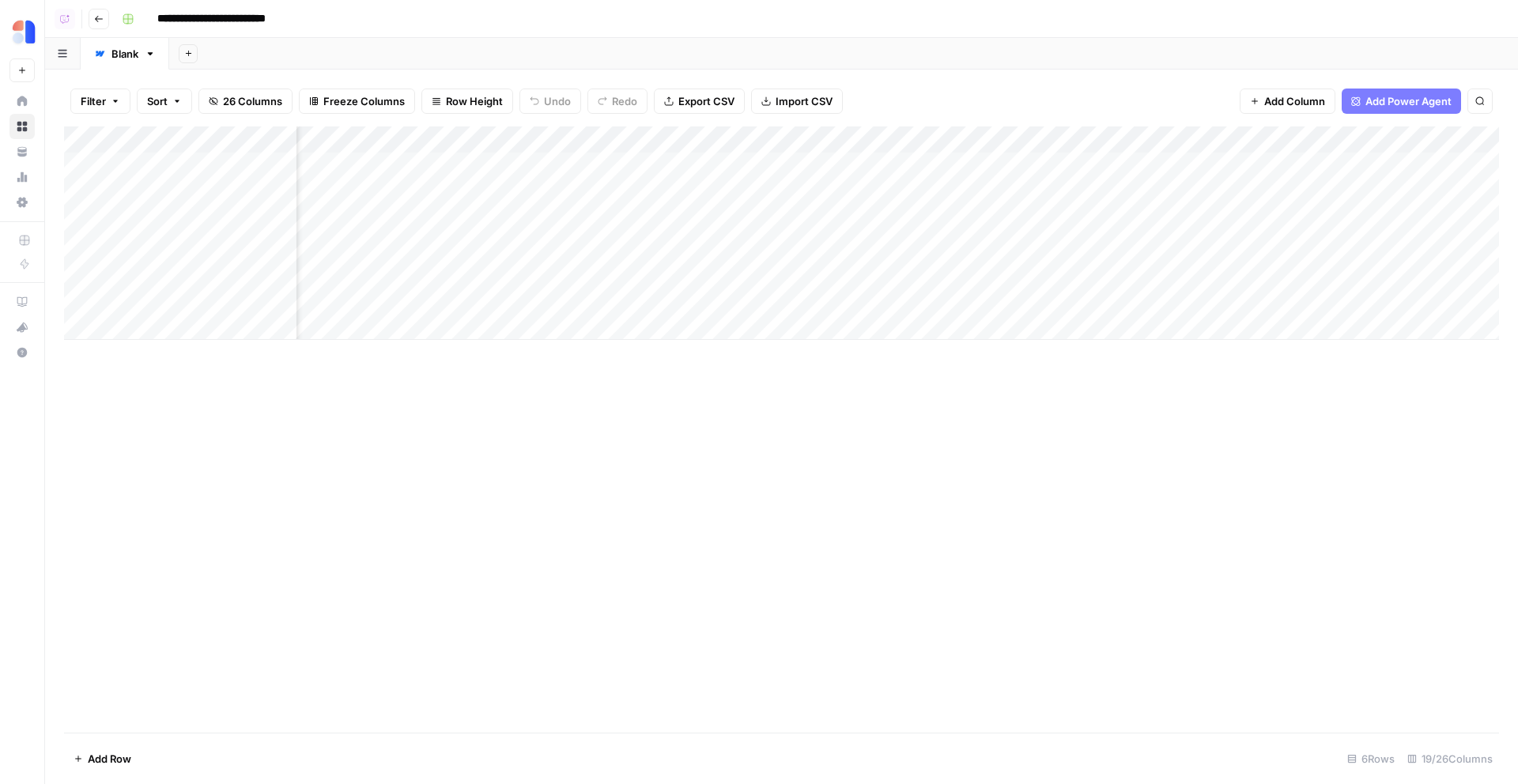
scroll to position [0, 162]
click at [1392, 96] on span "Add Power Agent" at bounding box center [1409, 101] width 86 height 16
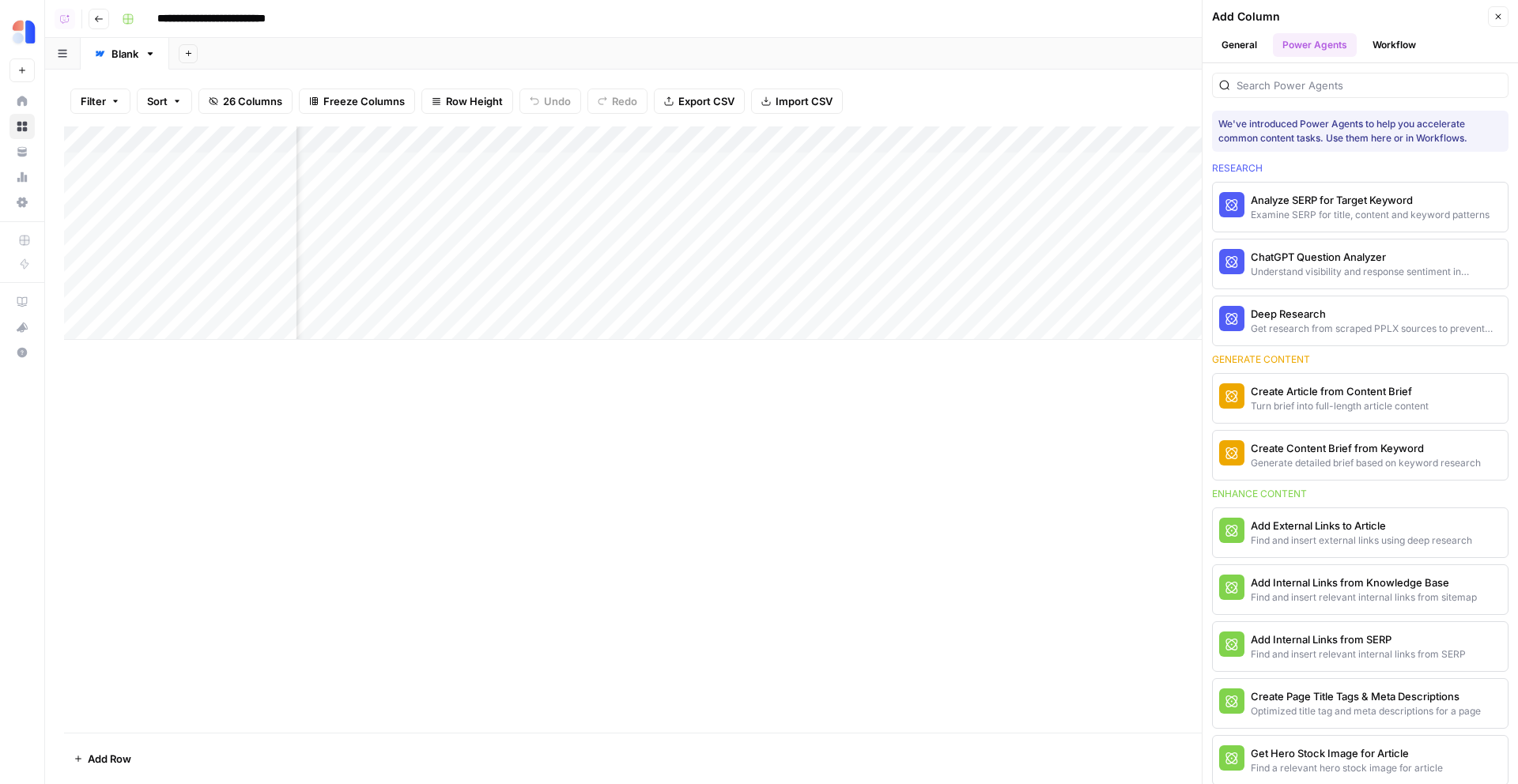
click at [1392, 96] on div at bounding box center [1360, 85] width 296 height 25
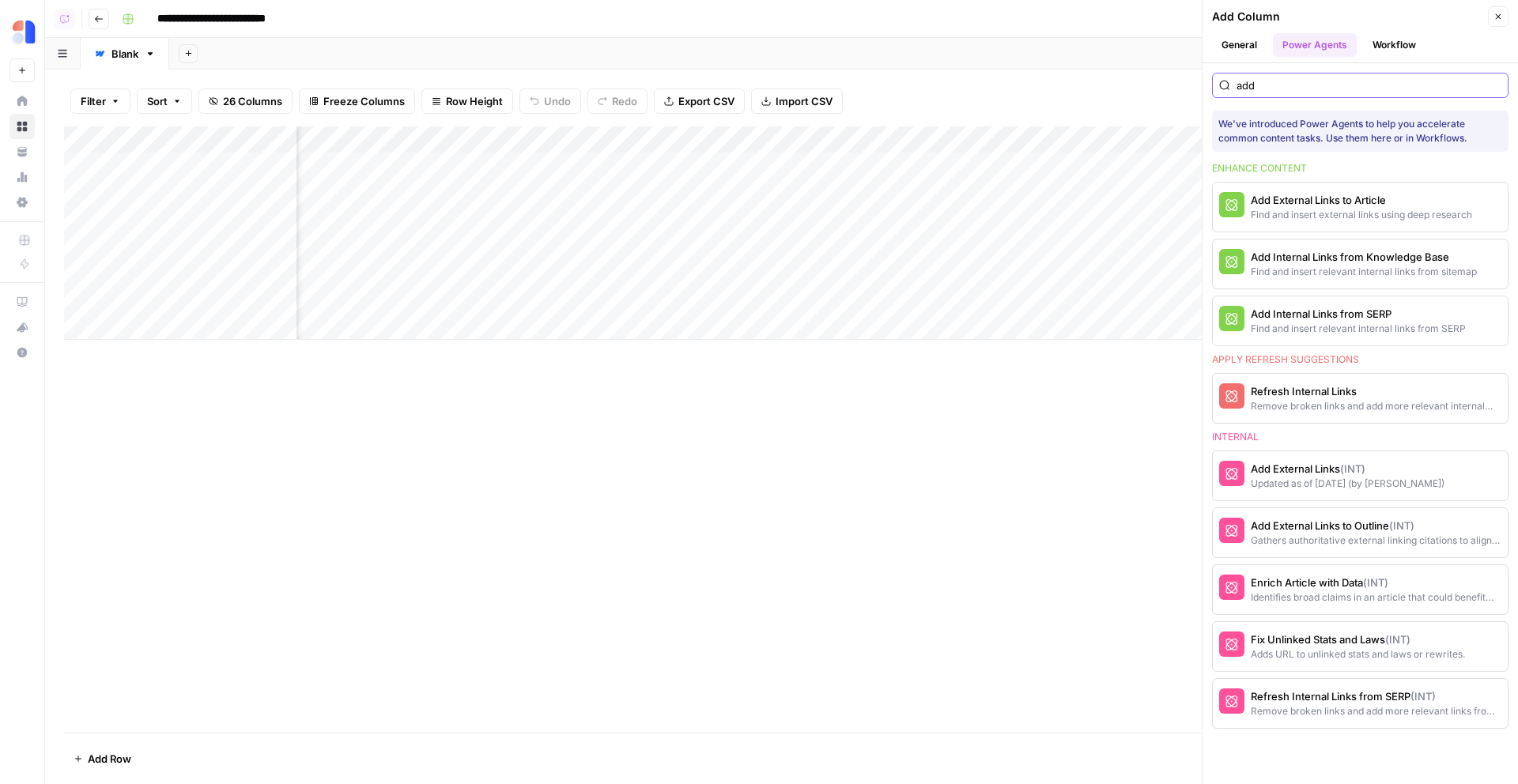
type input "add i"
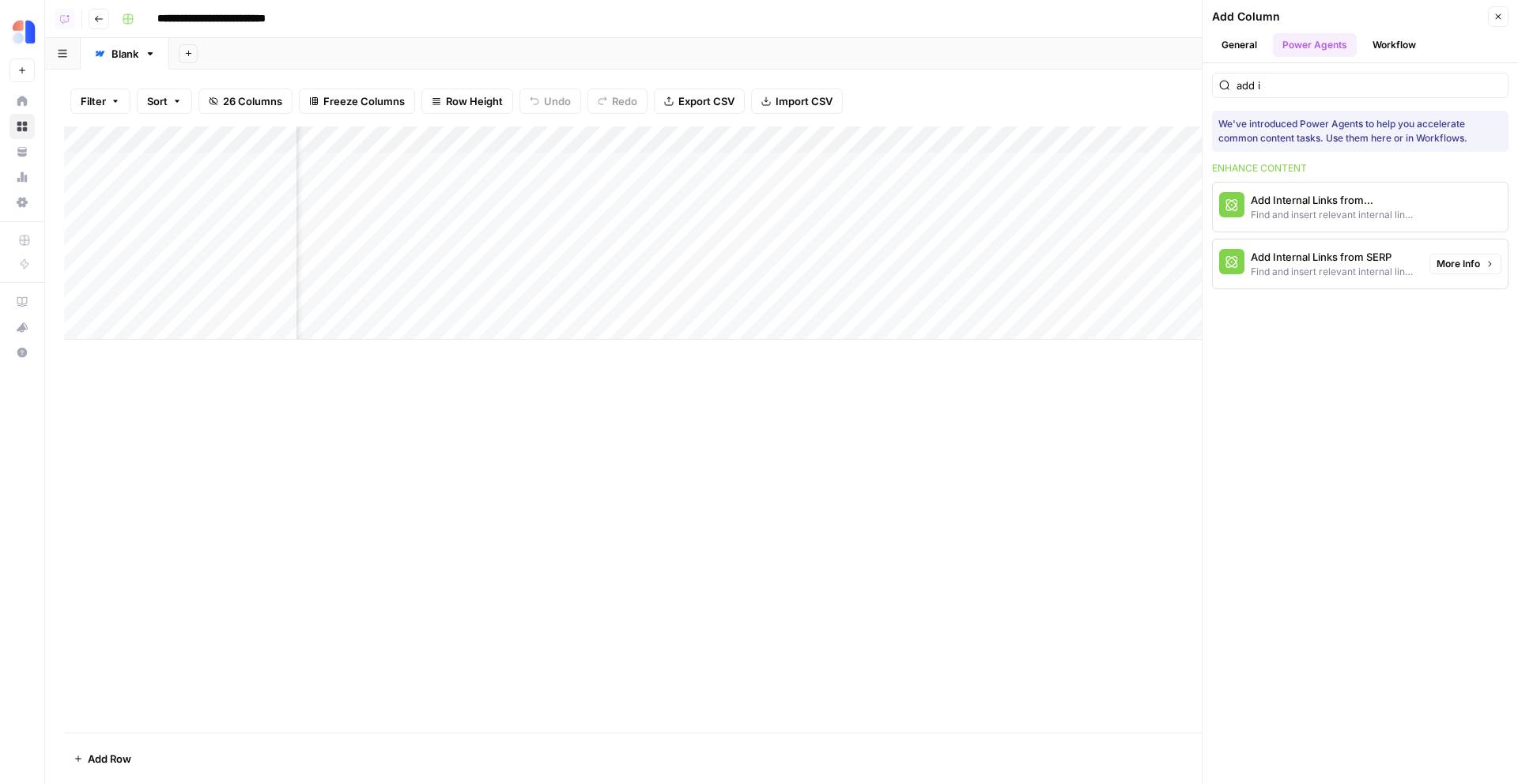
click at [1469, 212] on span "More Info" at bounding box center [1458, 207] width 44 height 14
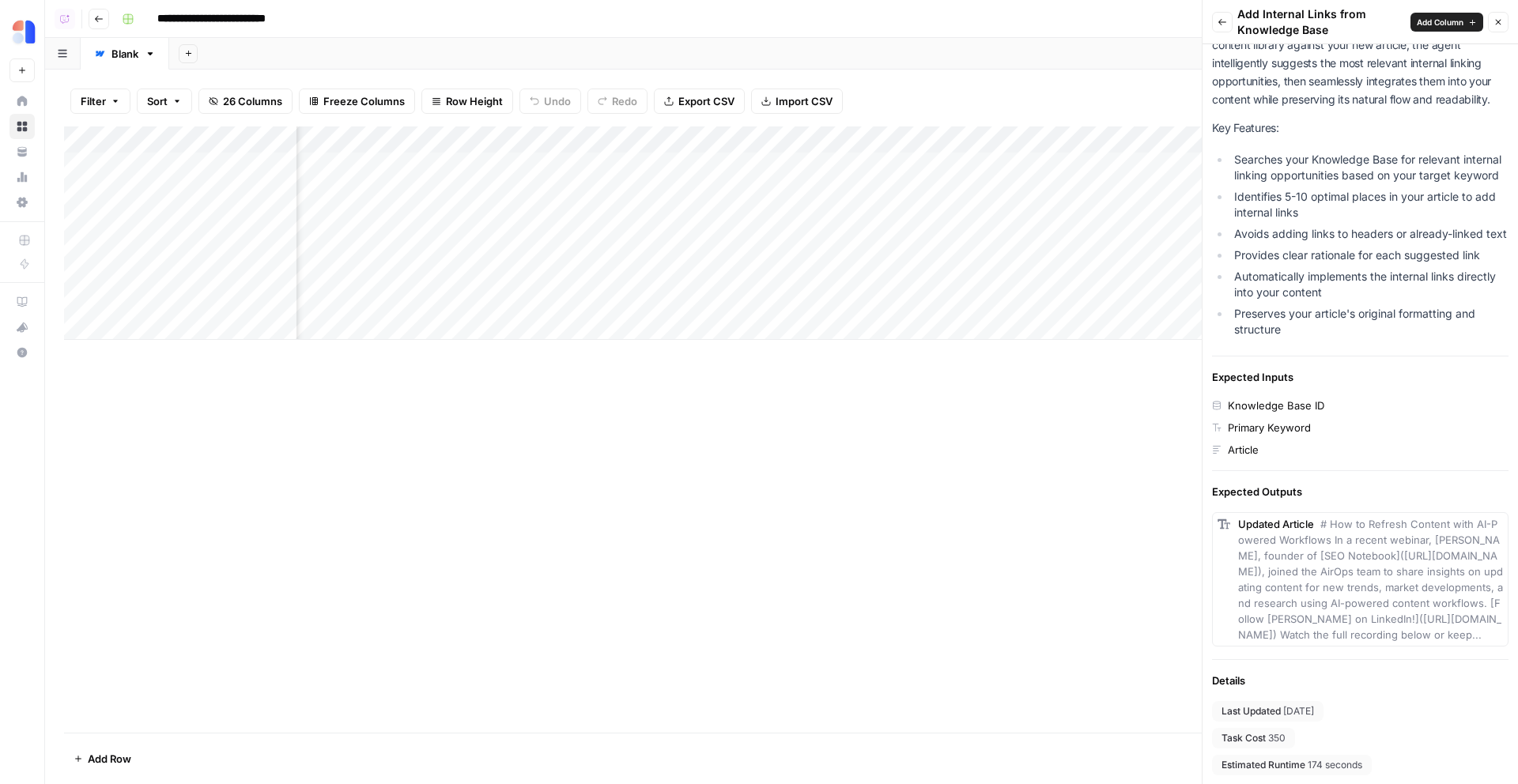
scroll to position [0, 739]
click at [1217, 21] on icon "button" at bounding box center [1222, 22] width 10 height 10
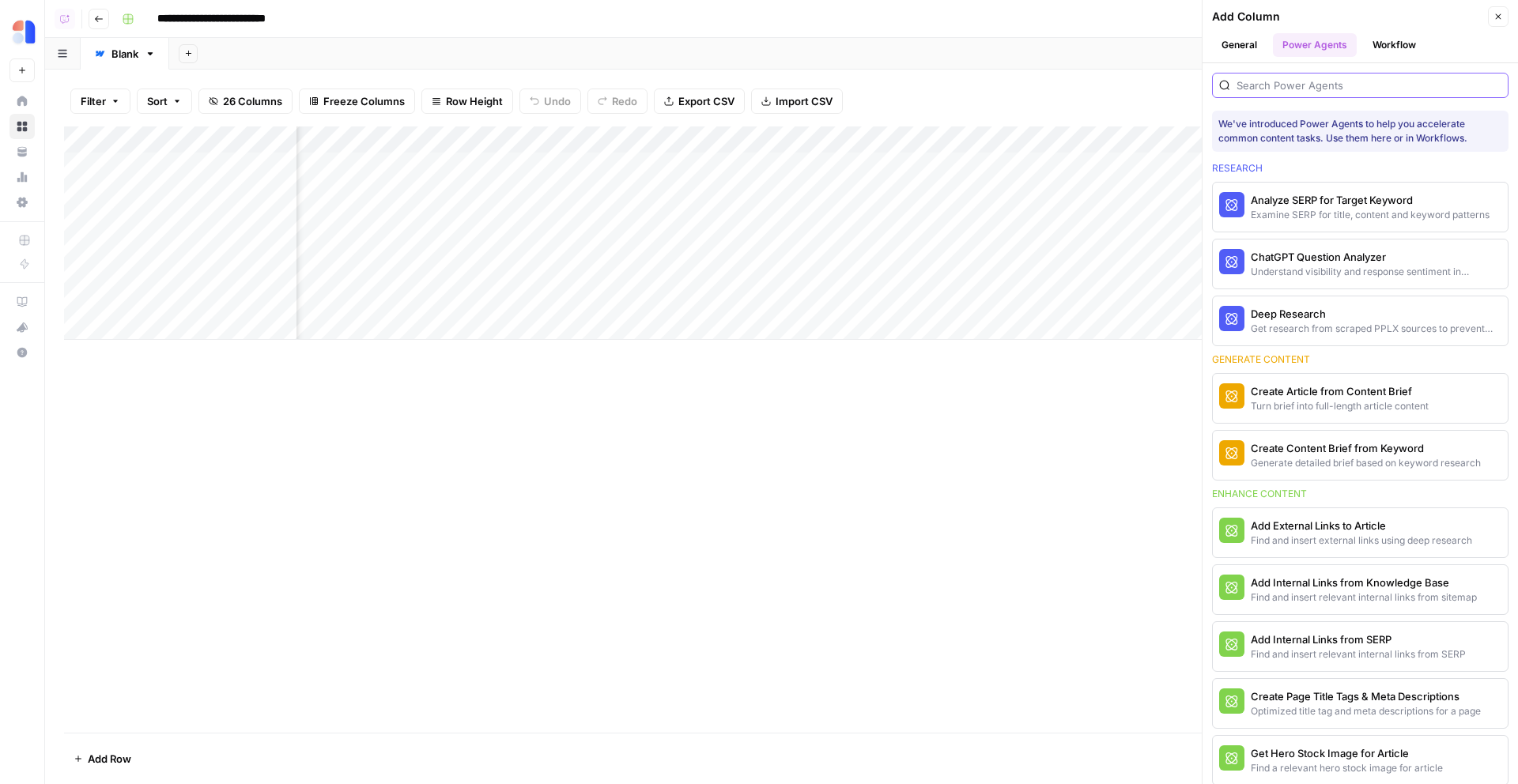
click at [1328, 90] on input "search" at bounding box center [1369, 85] width 265 height 16
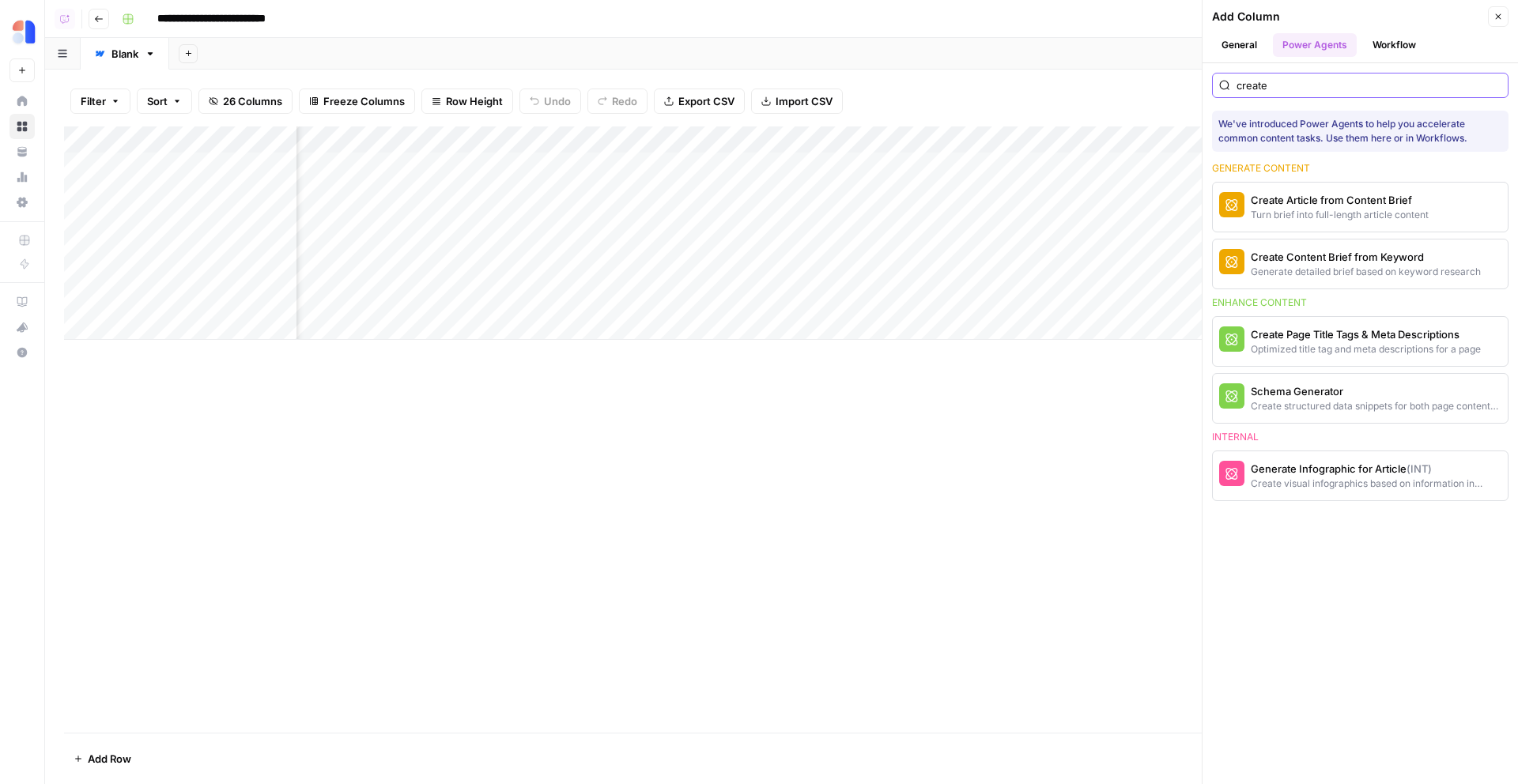
type input "create"
click at [1452, 344] on span "More Info" at bounding box center [1458, 341] width 44 height 14
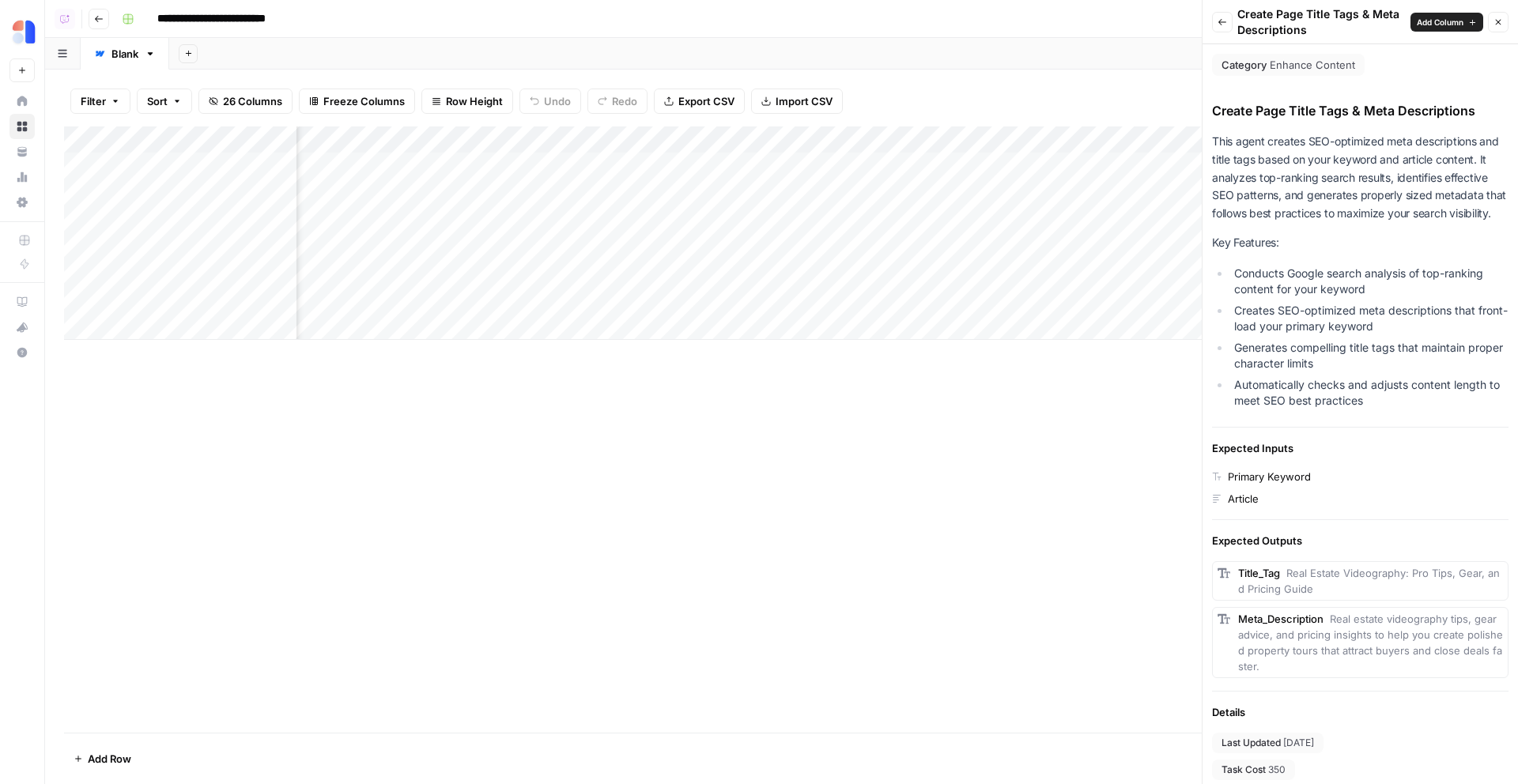
scroll to position [32, 0]
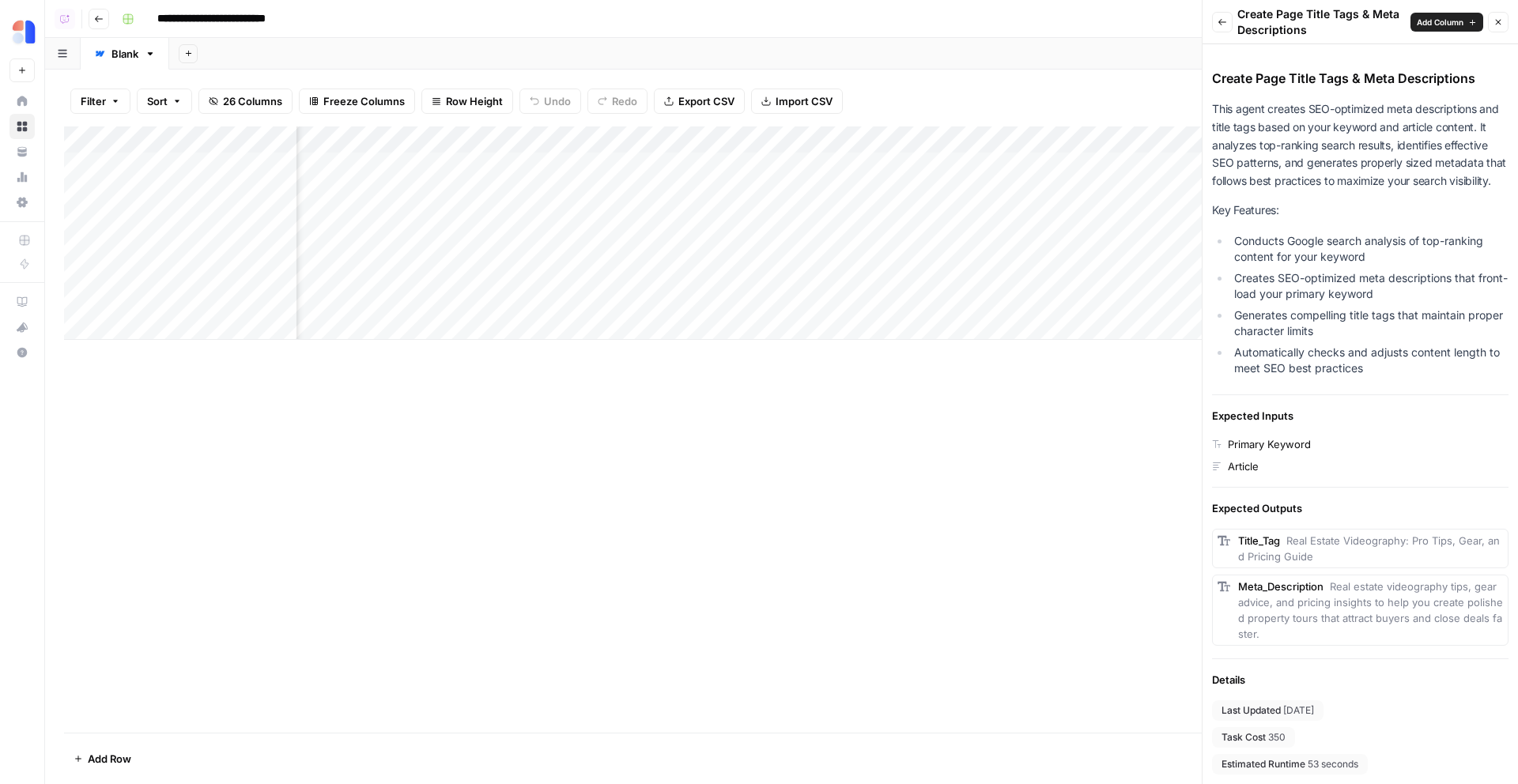
click at [1506, 18] on button "Close" at bounding box center [1498, 21] width 20 height 20
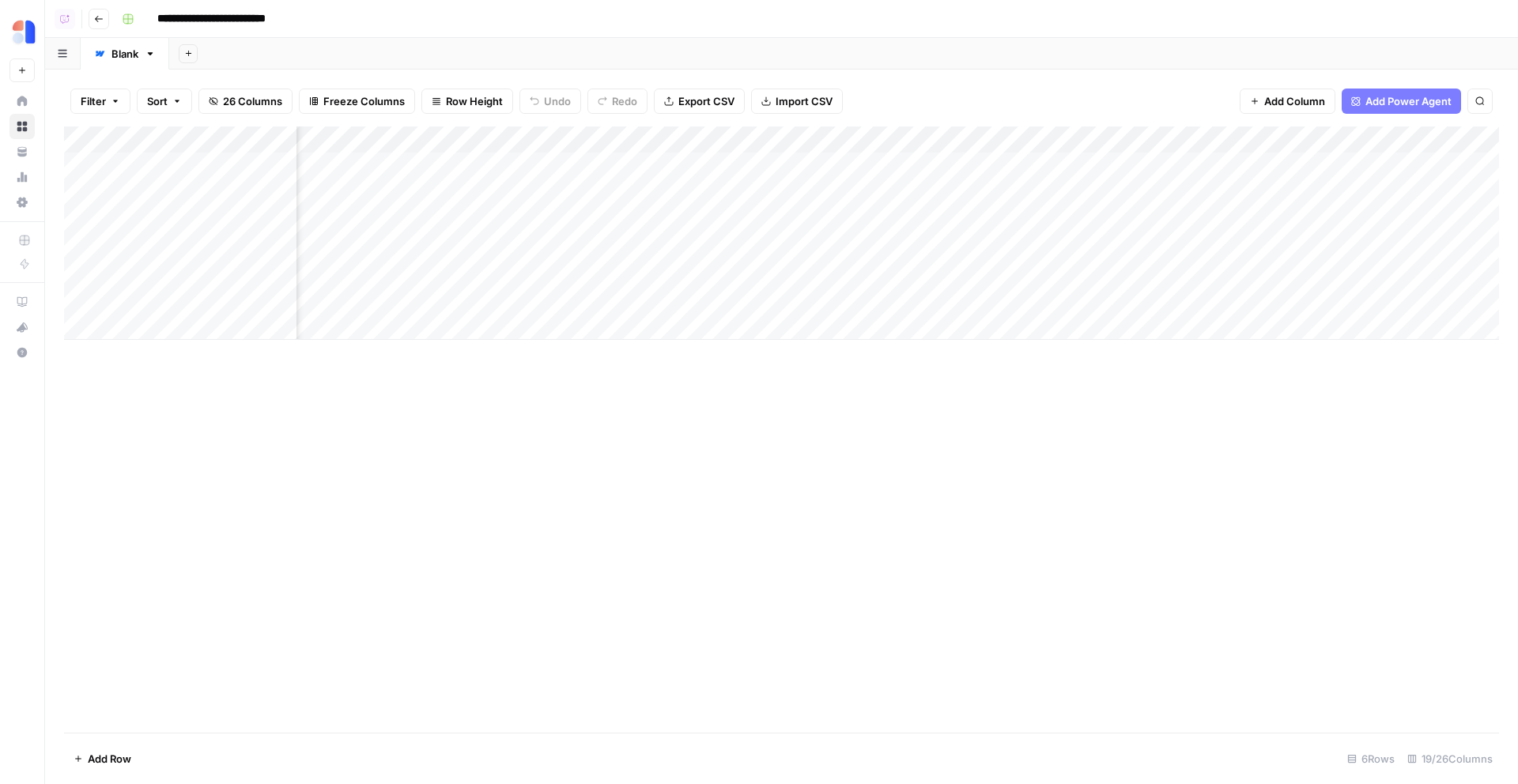
click at [103, 26] on button "Go back" at bounding box center [99, 19] width 20 height 20
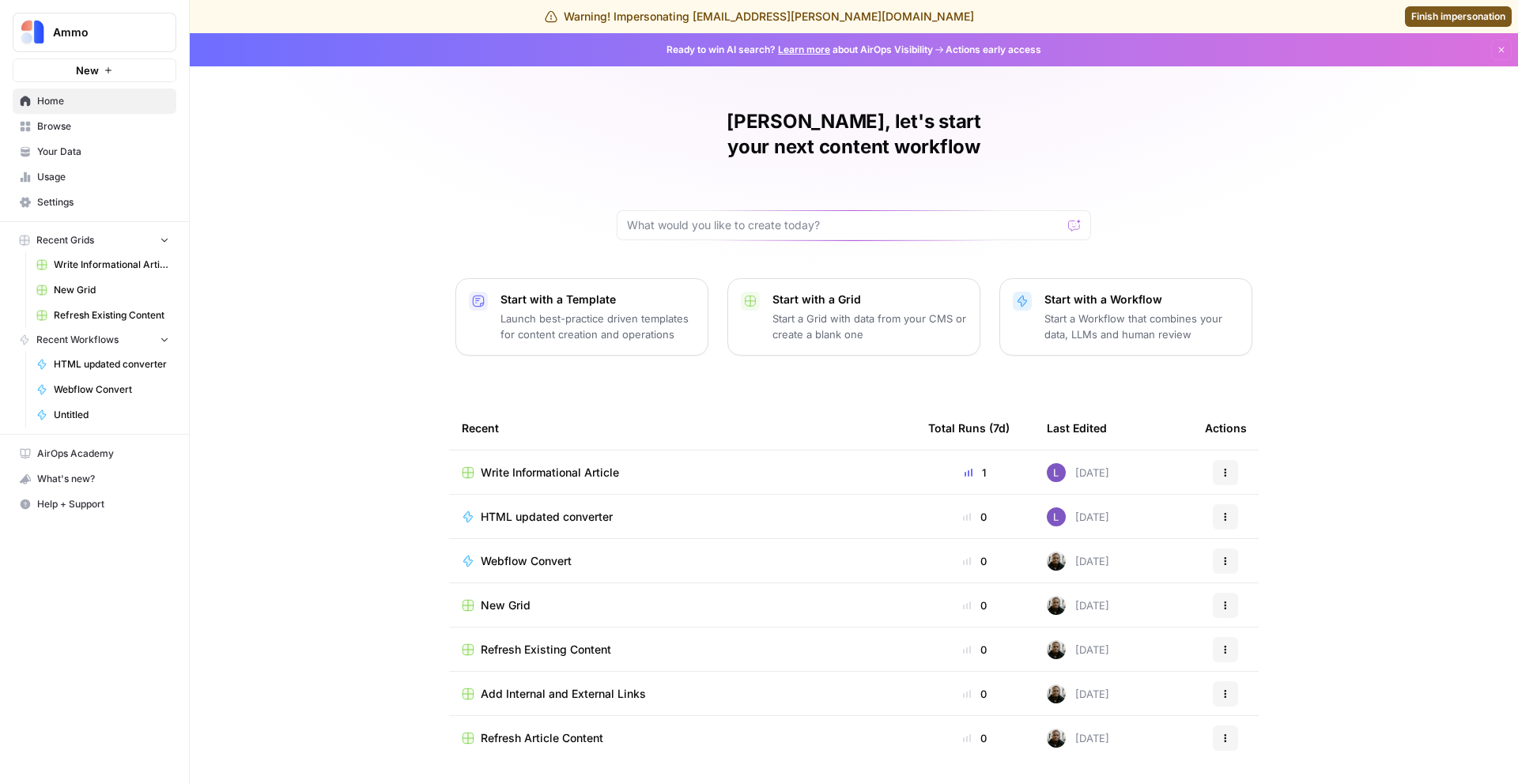
click at [526, 642] on span "Refresh Existing Content" at bounding box center [546, 650] width 131 height 16
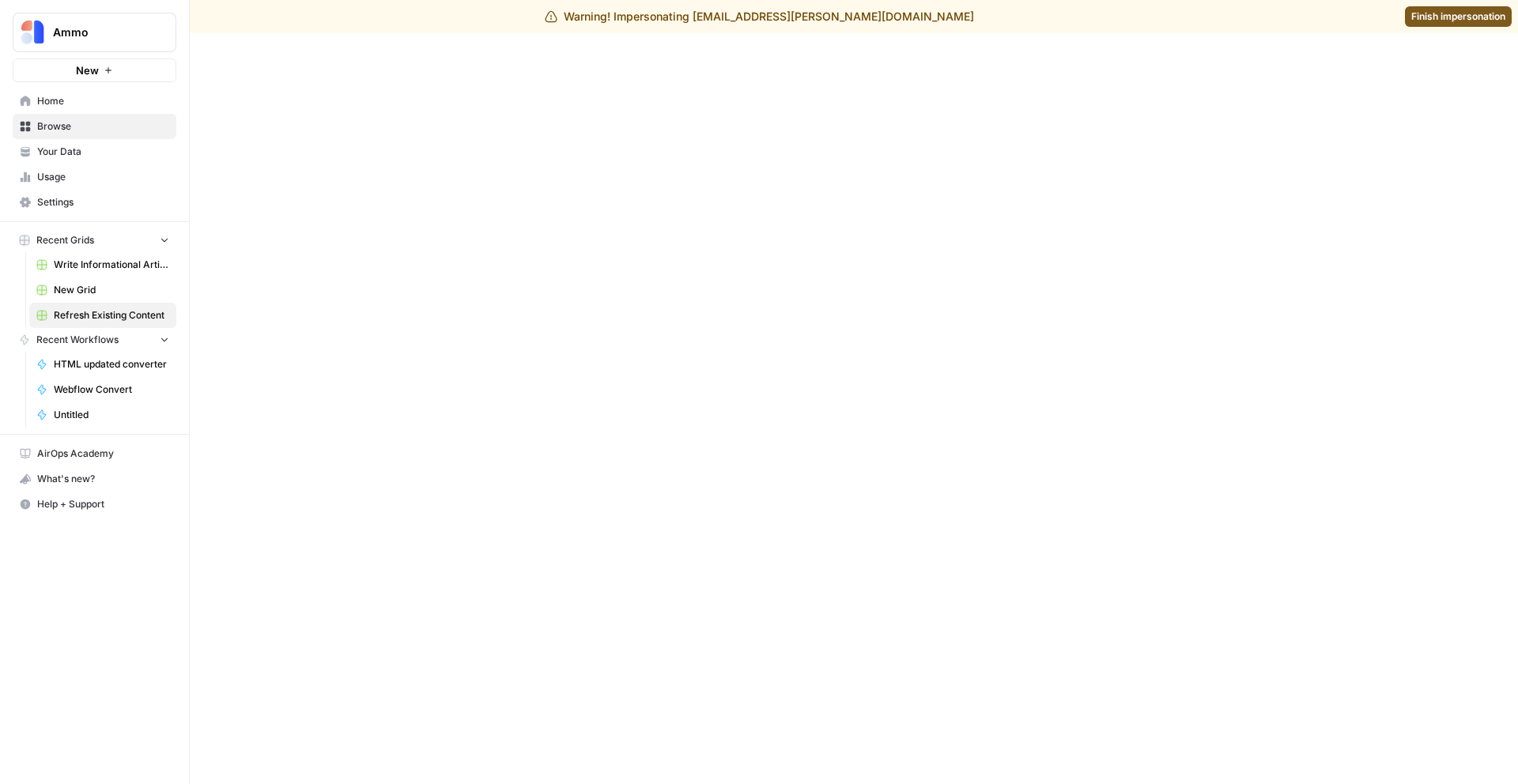
click at [1448, 28] on div "Warning! Impersonating lily.baker@airops.com Finish impersonation" at bounding box center [759, 16] width 1518 height 33
click at [1425, 15] on span "Finish impersonation" at bounding box center [1458, 17] width 94 height 14
